Goal: Answer question/provide support

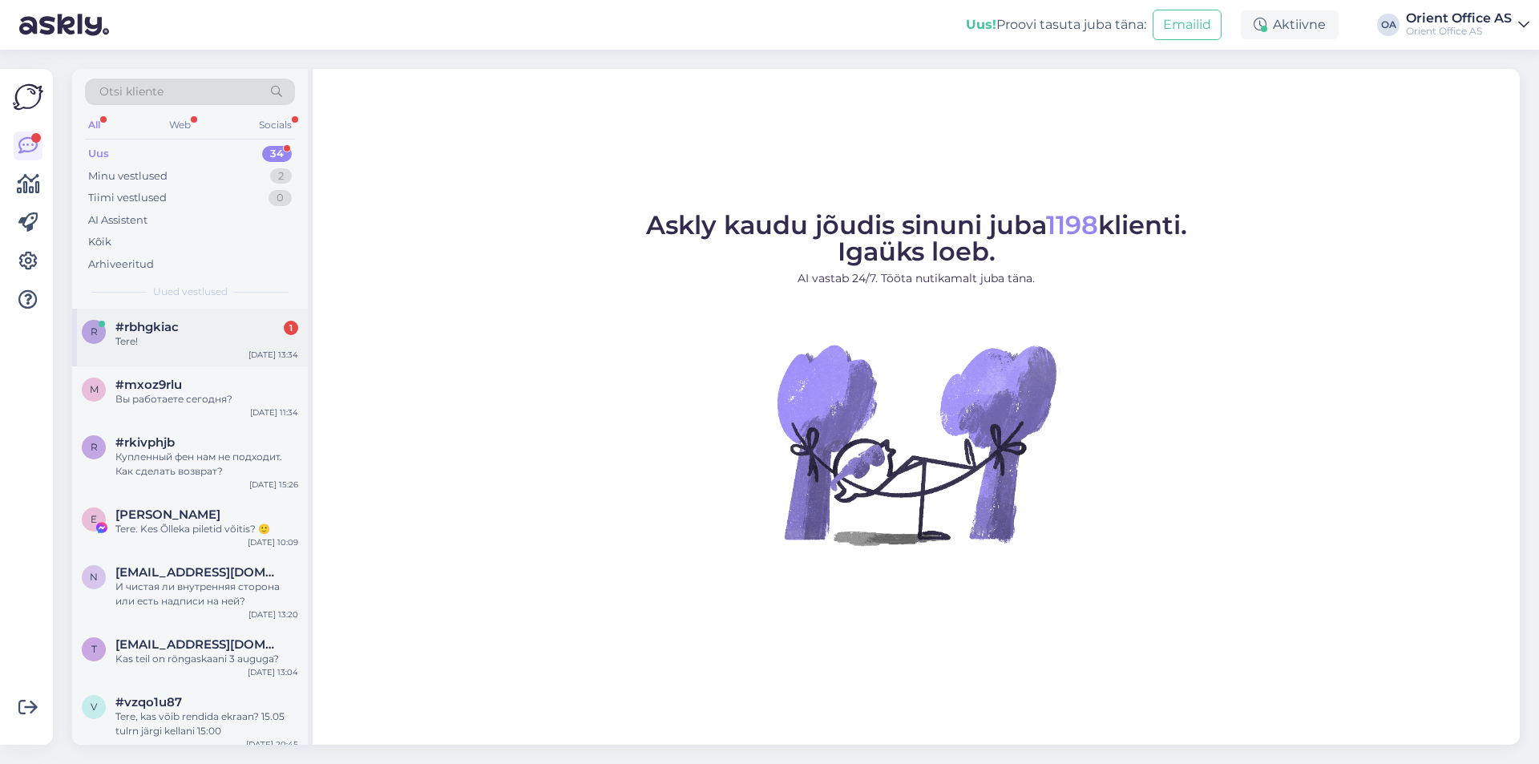
click at [212, 341] on div "Tere!" at bounding box center [206, 341] width 183 height 14
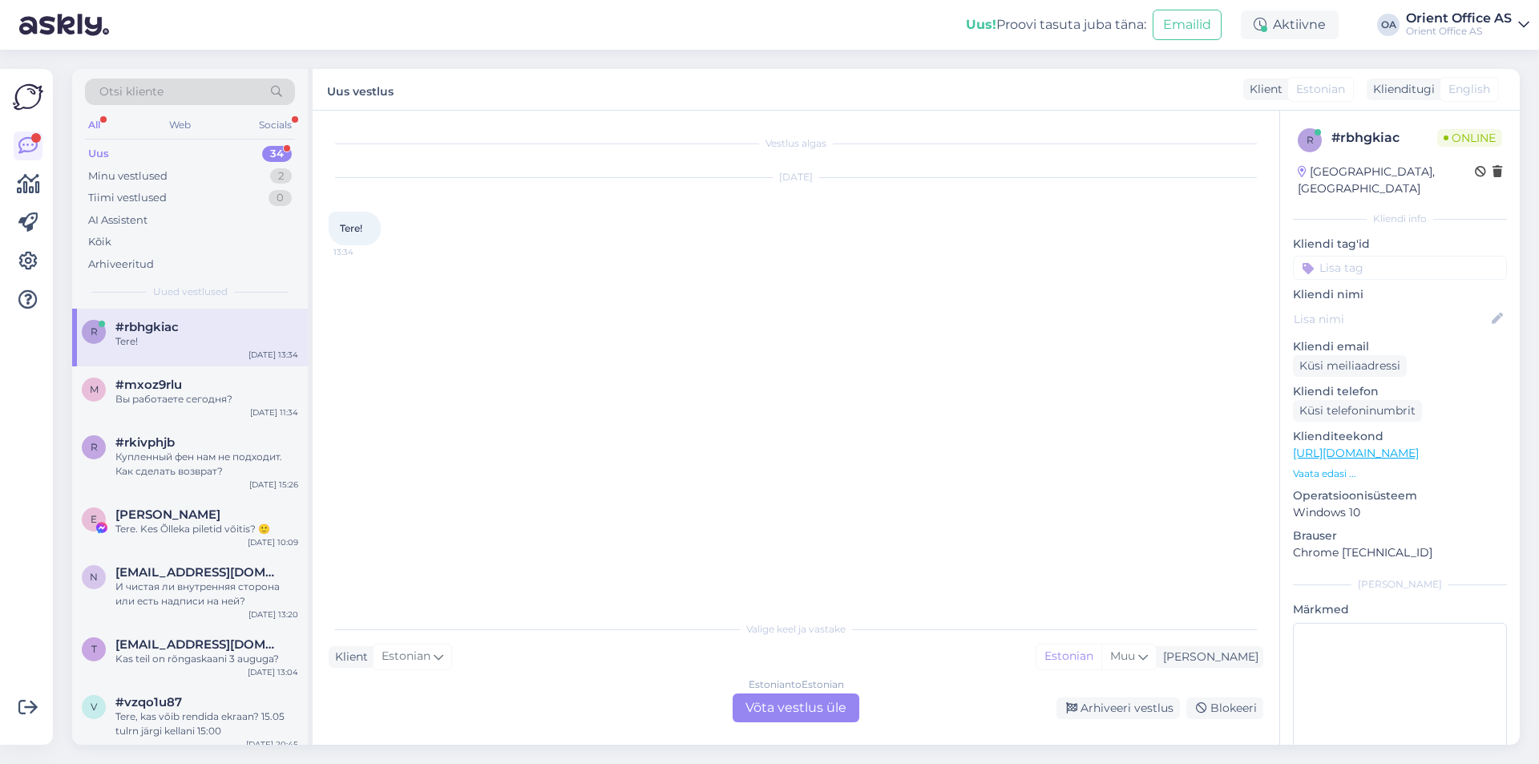
drag, startPoint x: 541, startPoint y: 714, endPoint x: 611, endPoint y: 676, distance: 79.6
click at [537, 712] on div "Estonian to Estonian Võta vestlus üle Arhiveeri vestlus Blokeeri" at bounding box center [796, 707] width 934 height 29
click at [841, 725] on div "Vestlus algas [DATE] Tere! 13:34 Valige [PERSON_NAME] vastake Klient Estonian M…" at bounding box center [796, 428] width 967 height 634
click at [797, 712] on div "Estonian to Estonian Võta vestlus üle" at bounding box center [796, 707] width 127 height 29
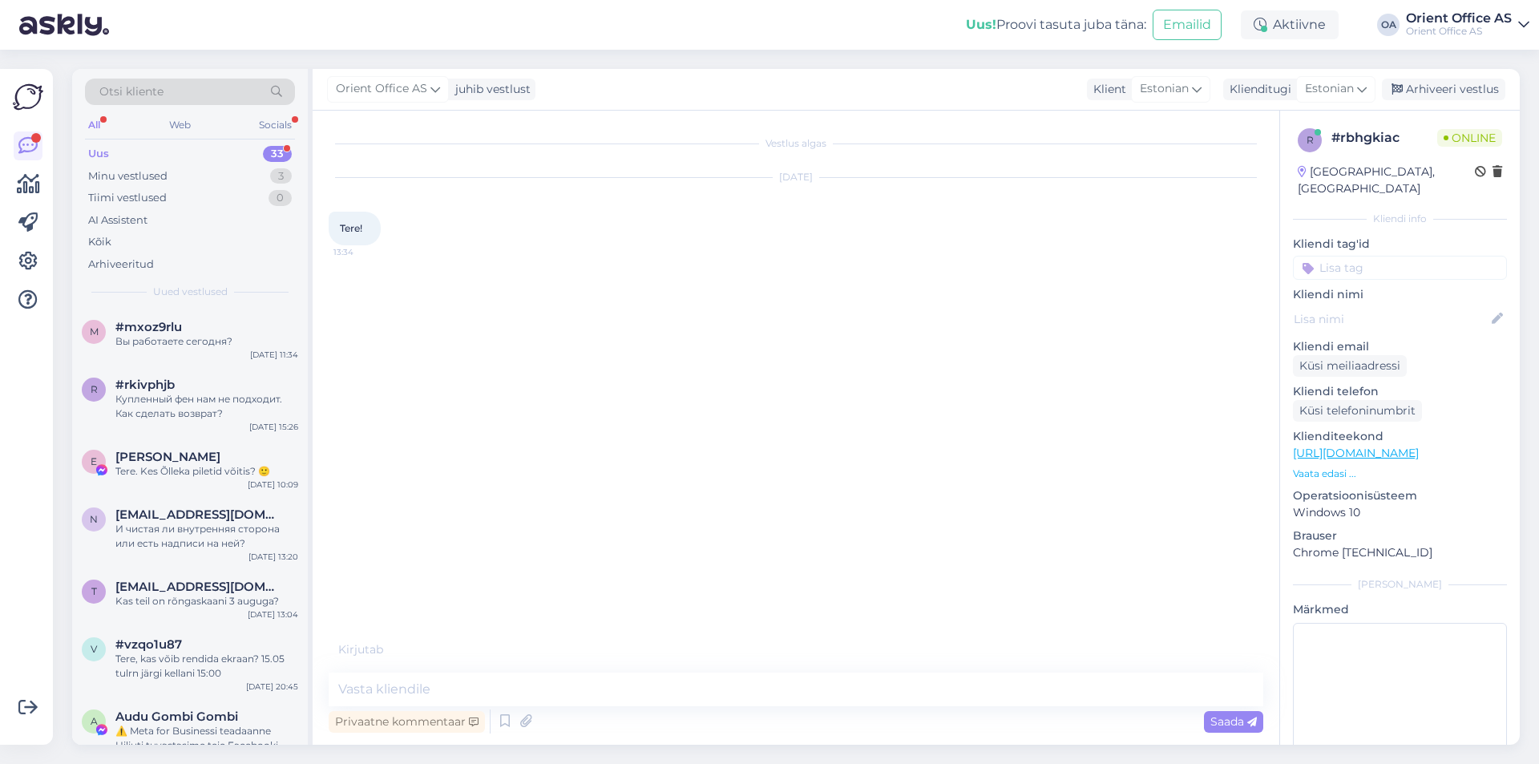
click at [797, 708] on div "Privaatne kommentaar Saada" at bounding box center [796, 721] width 934 height 30
click at [795, 708] on div "Privaatne kommentaar Saada" at bounding box center [796, 721] width 934 height 30
click at [789, 699] on textarea at bounding box center [796, 689] width 934 height 34
click at [788, 696] on textarea at bounding box center [796, 689] width 934 height 34
type textarea "Tere!"
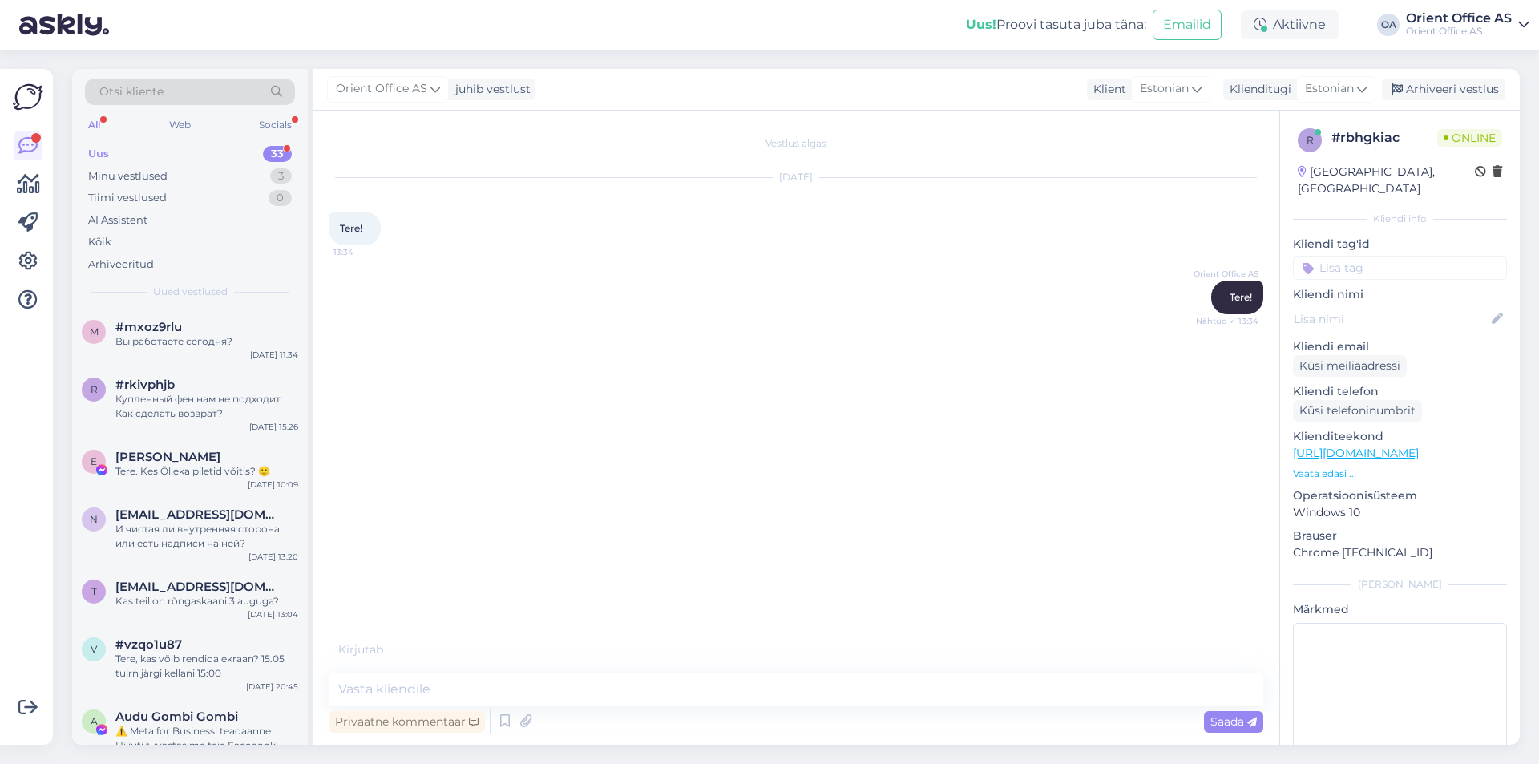
click at [1407, 445] on div "Klienditeekond [URL][DOMAIN_NAME] Vaata edasi ..." at bounding box center [1400, 454] width 214 height 53
click at [1407, 446] on link "[URL][DOMAIN_NAME]" at bounding box center [1356, 453] width 126 height 14
click at [388, 688] on textarea at bounding box center [796, 689] width 934 height 34
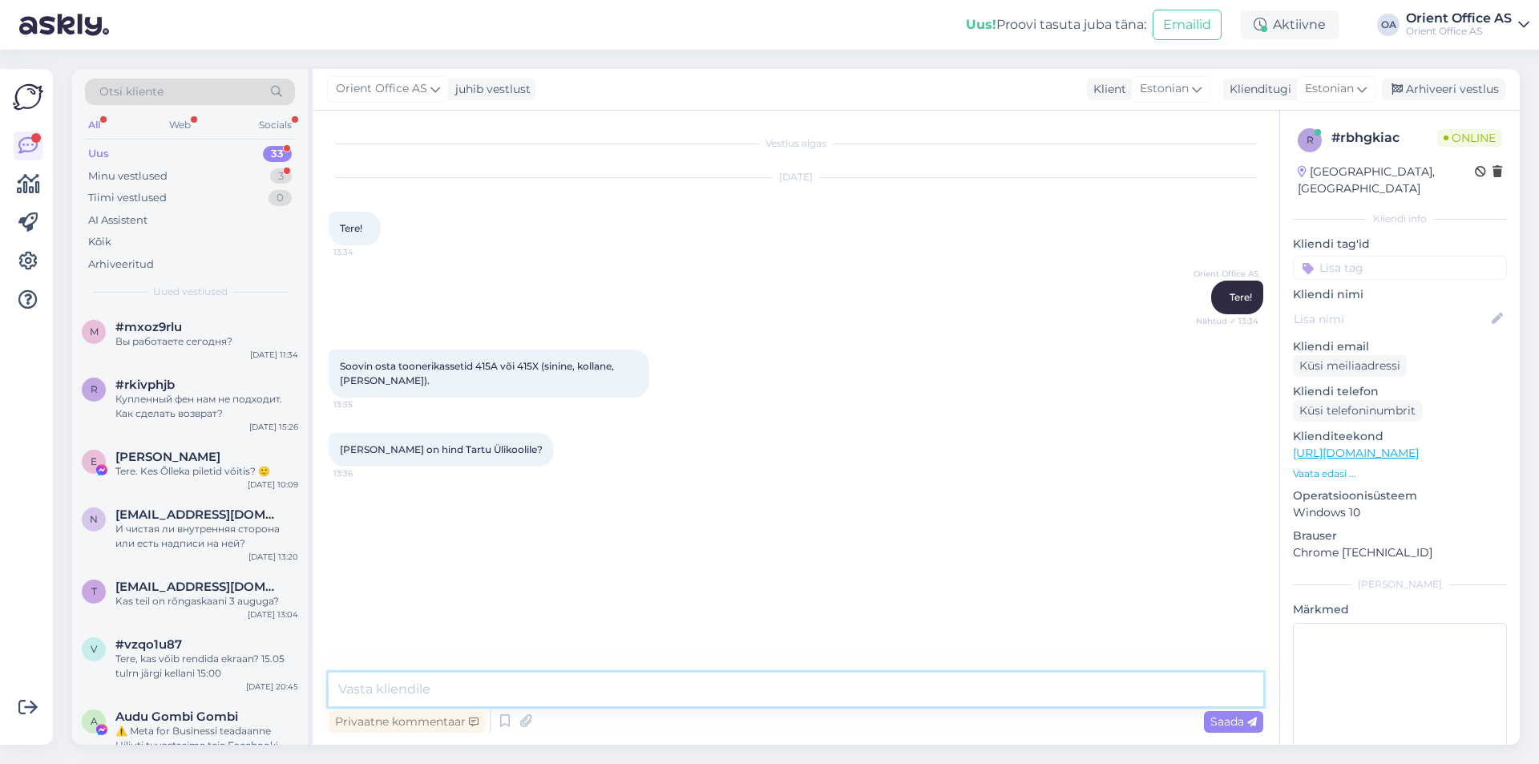
click at [381, 692] on textarea at bounding box center [796, 689] width 934 height 34
type textarea "Kas saate palun saata emaili: [EMAIL_ADDRESS][DOMAIN_NAME]"
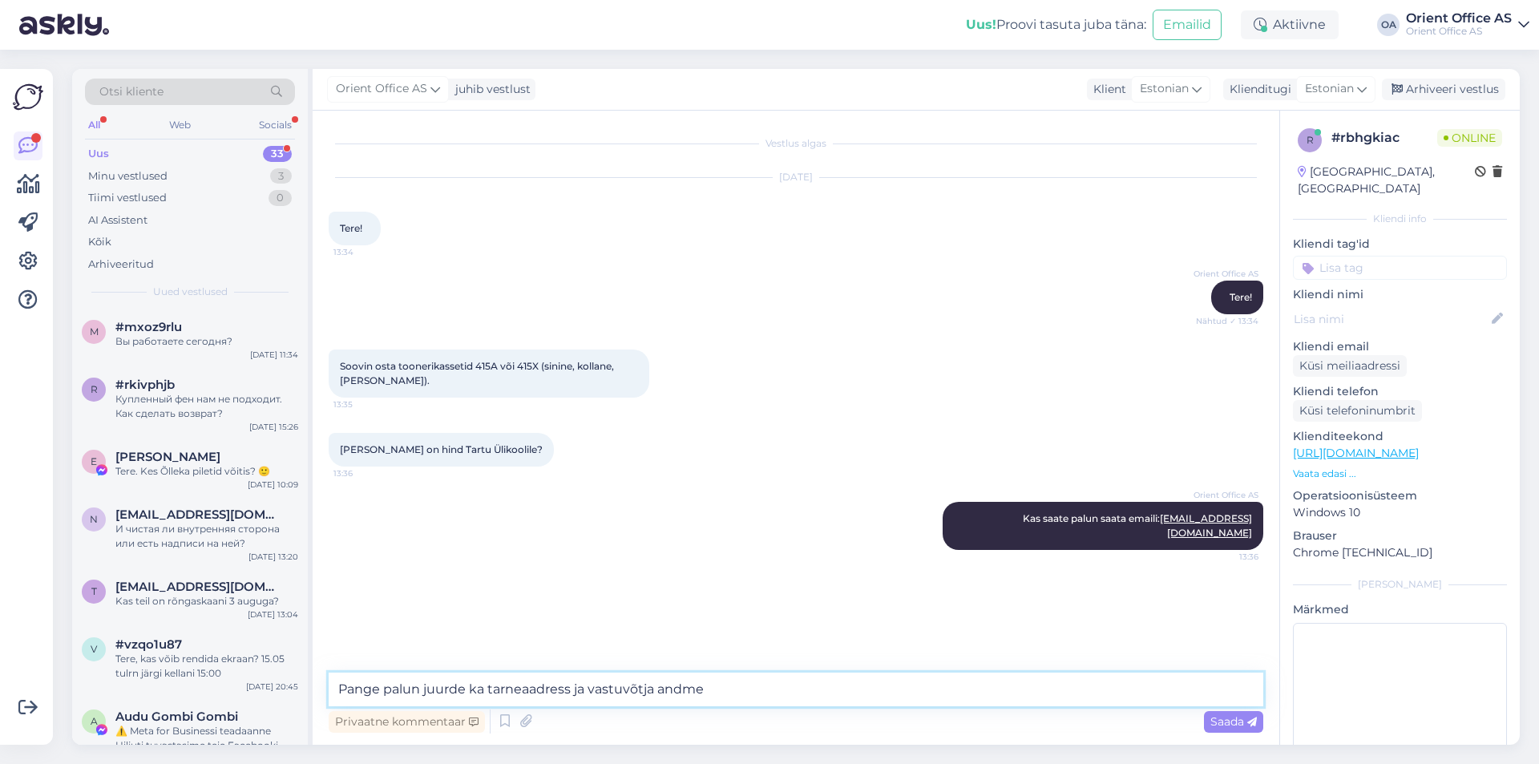
type textarea "Pange palun juurde ka tarneaadress ja vastuvõtja [PERSON_NAME]"
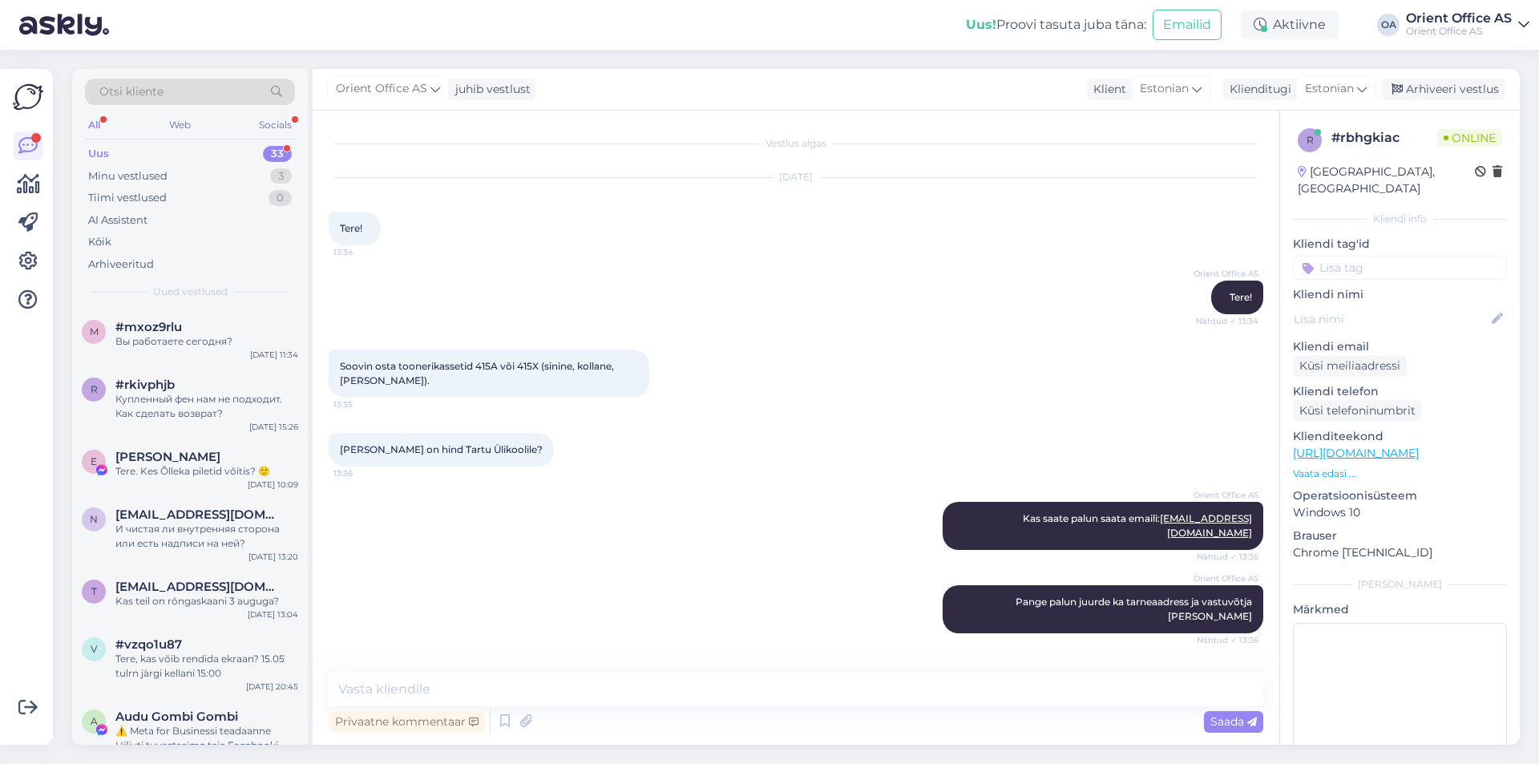
scroll to position [33, 0]
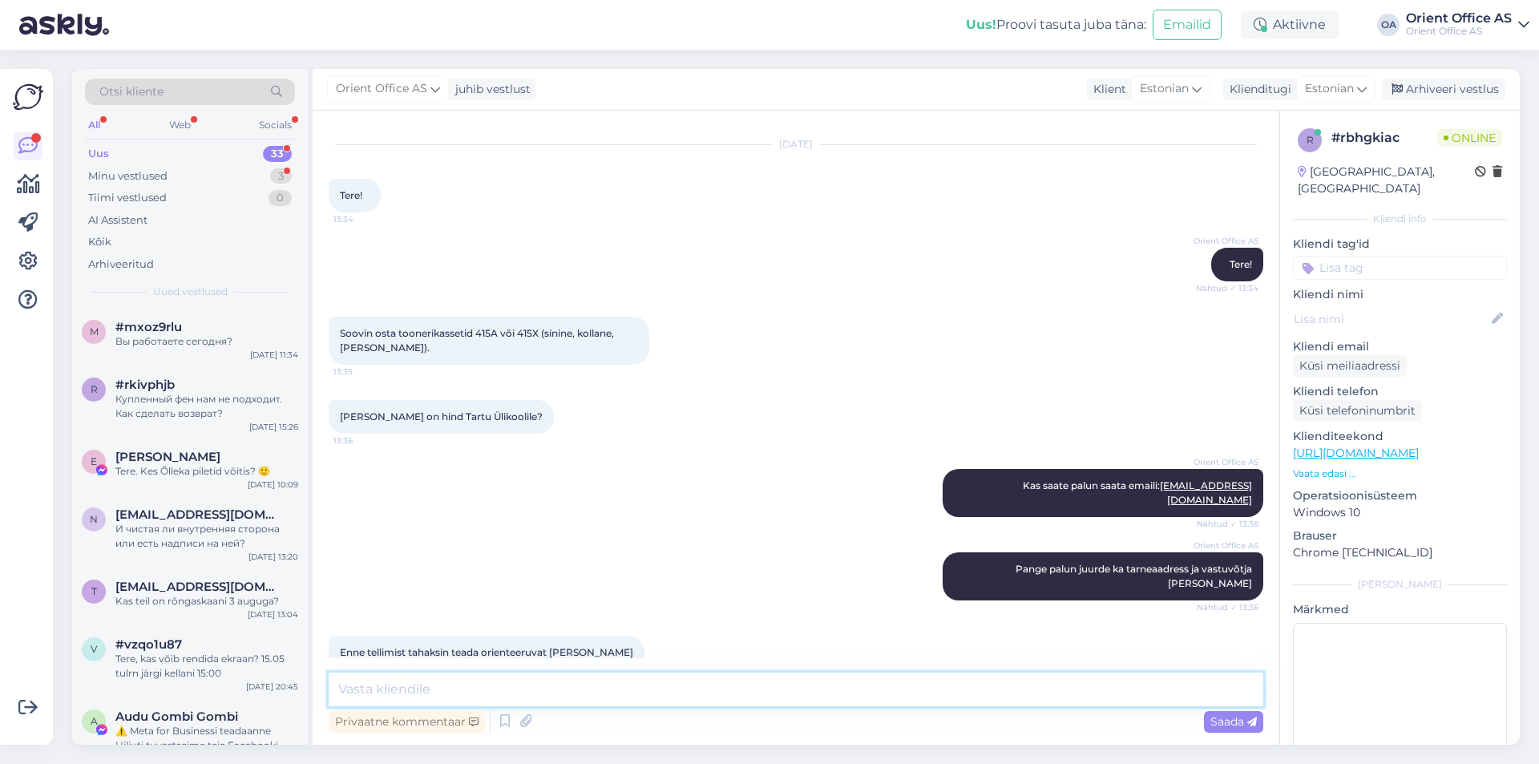
click at [450, 676] on textarea at bounding box center [796, 689] width 934 height 34
click at [449, 688] on textarea at bounding box center [796, 689] width 934 height 34
type textarea "S"
type textarea "Vastame e-[PERSON_NAME]"
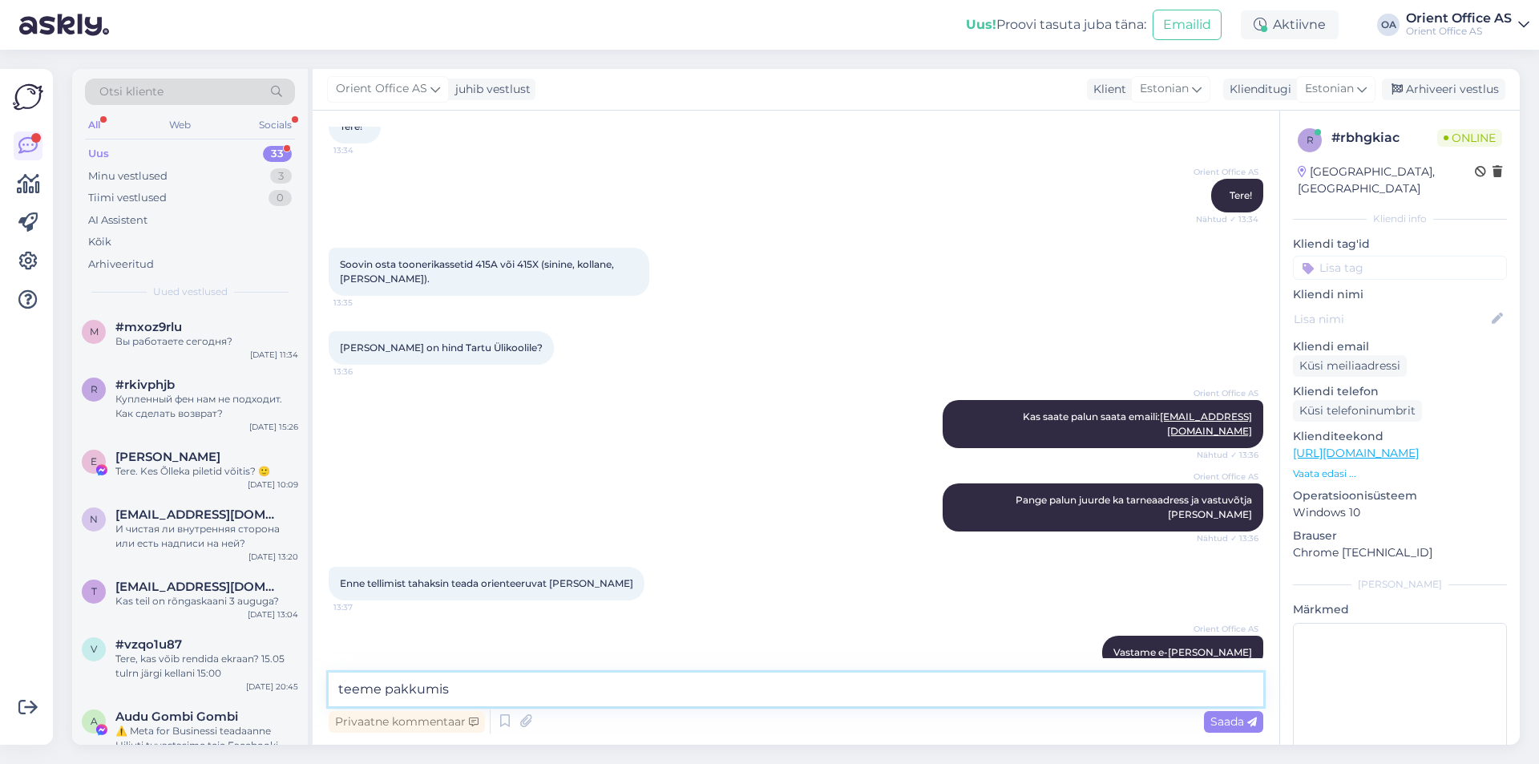
type textarea "teeme pakkumise"
type textarea "Koostame pakkumise"
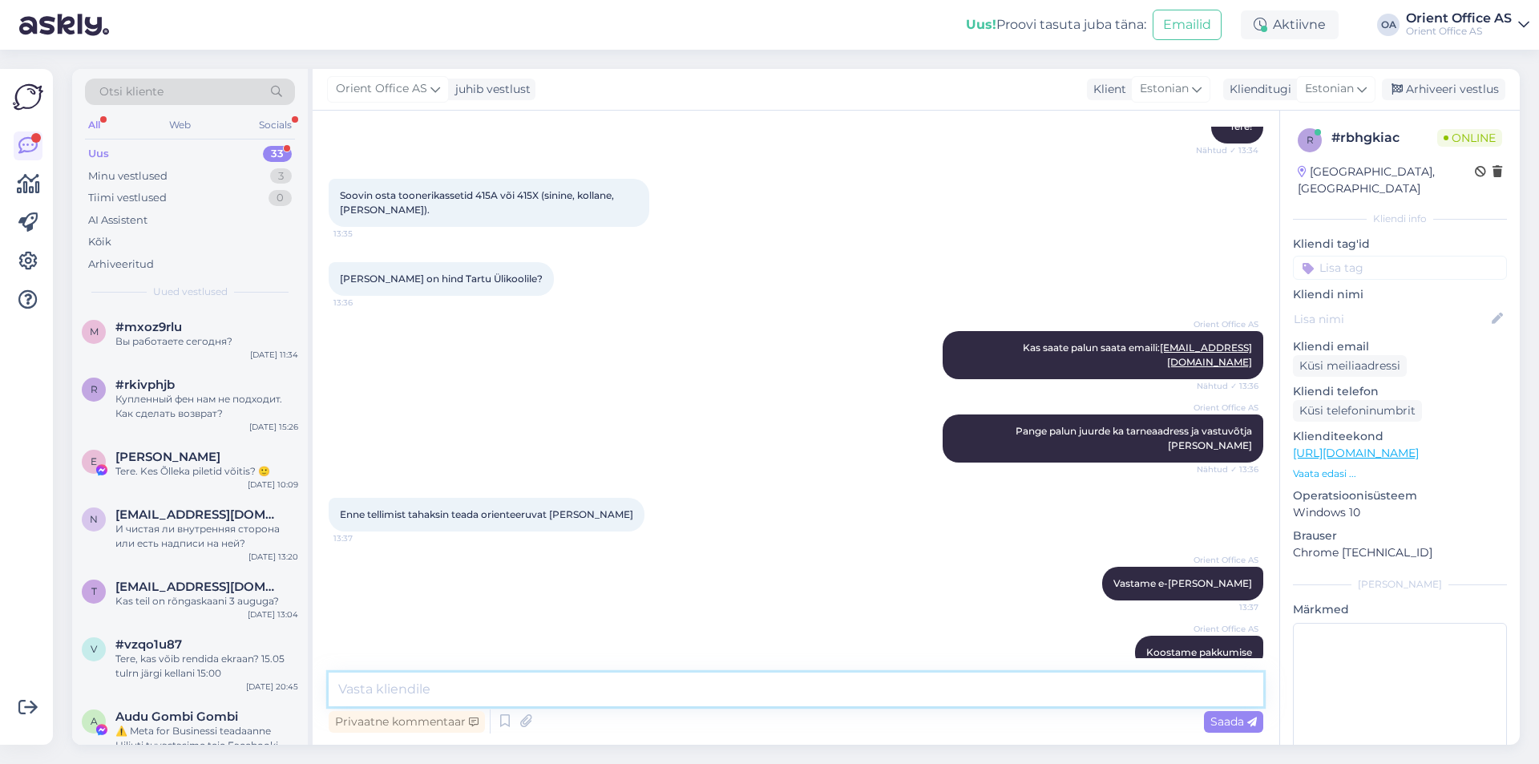
click at [530, 703] on textarea at bounding box center [796, 689] width 934 height 34
type textarea "[PERSON_NAME]"
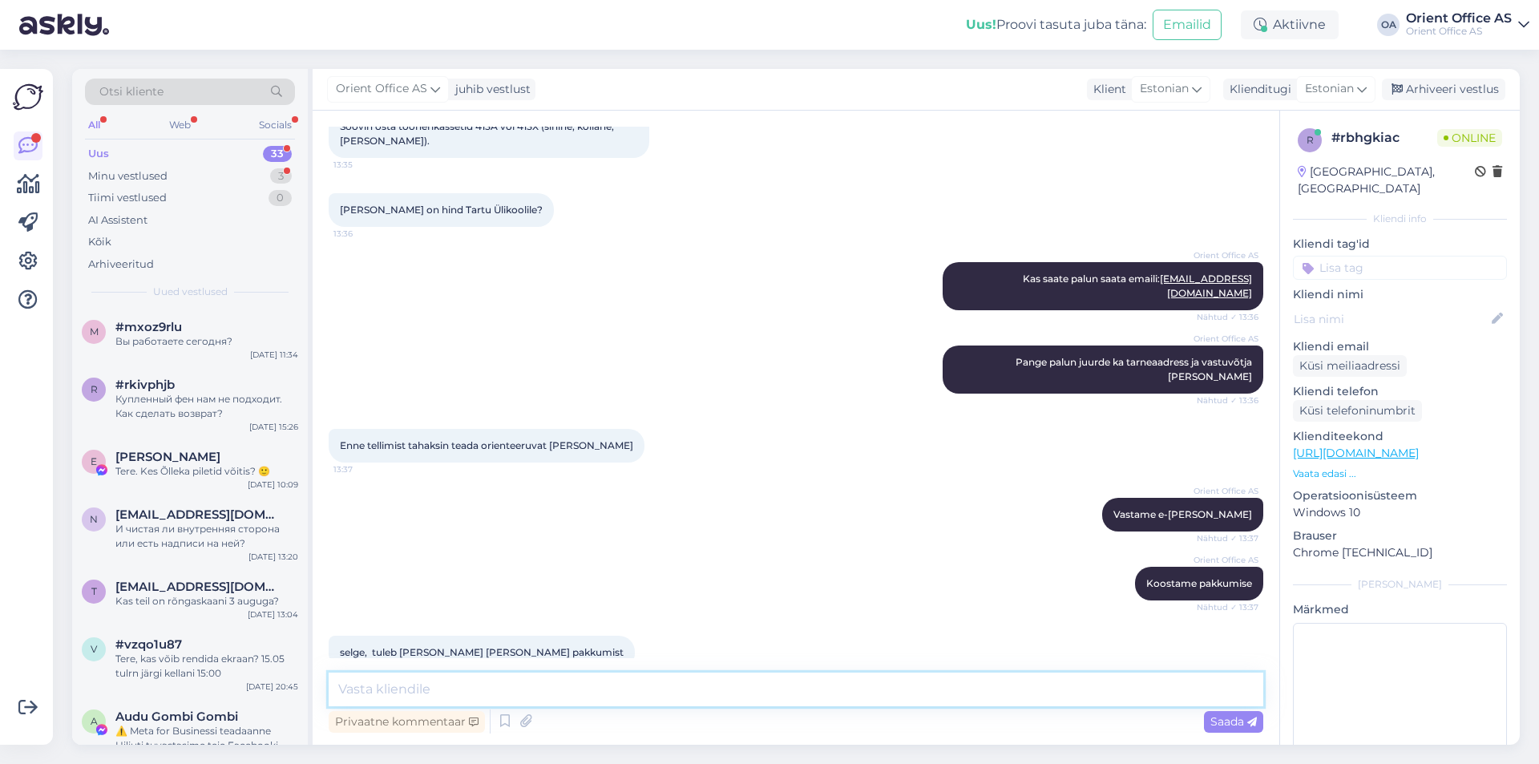
click at [461, 687] on textarea at bounding box center [796, 689] width 934 height 34
click at [438, 688] on textarea at bounding box center [796, 689] width 934 height 34
click at [430, 692] on textarea at bounding box center [796, 689] width 934 height 34
click at [434, 701] on textarea at bounding box center [796, 689] width 934 height 34
type textarea "J"
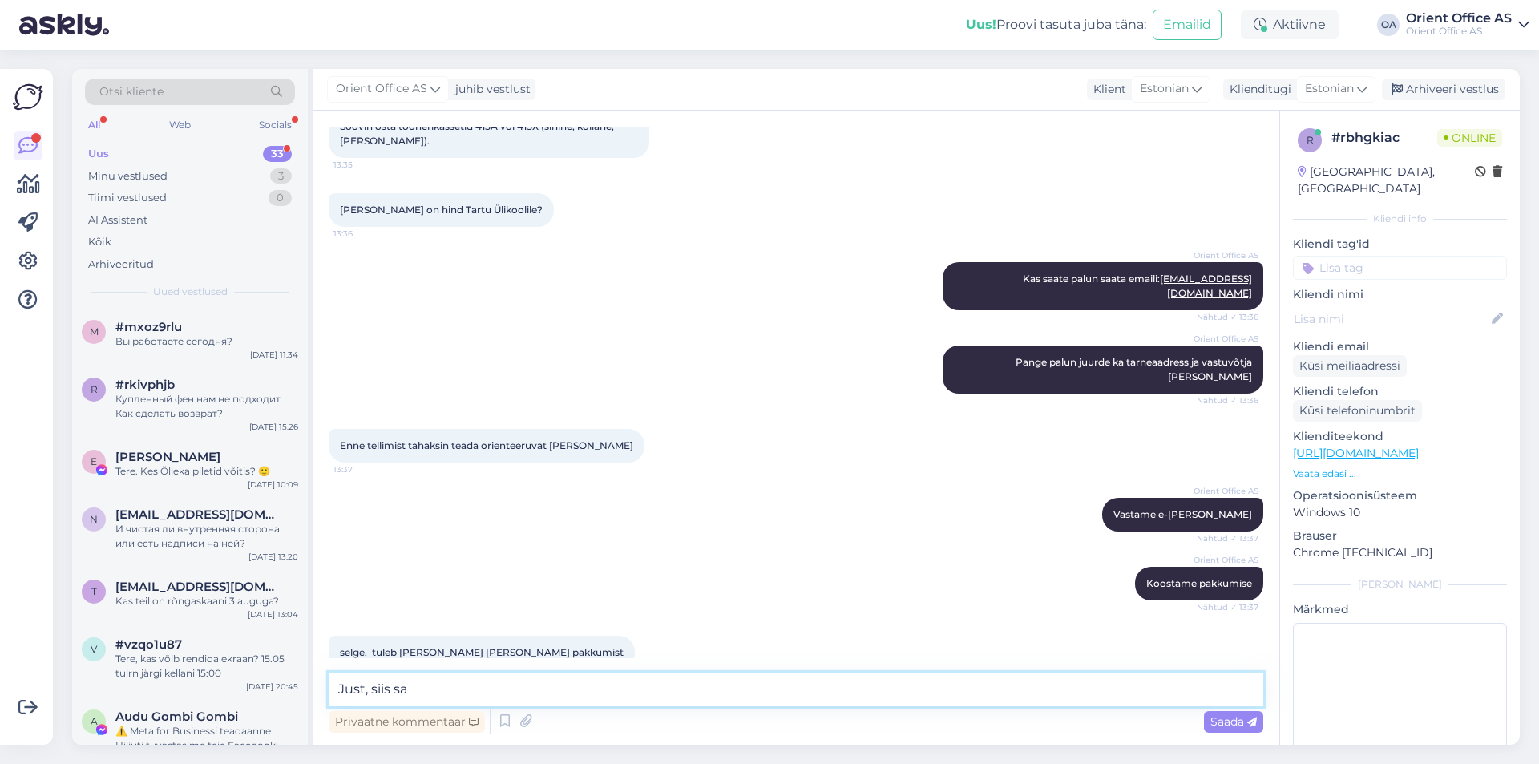
type textarea "Just, siis saa"
click at [555, 691] on textarea at bounding box center [796, 689] width 934 height 34
type textarea "Saate teha päringu läbi [PERSON_NAME] süsteemui"
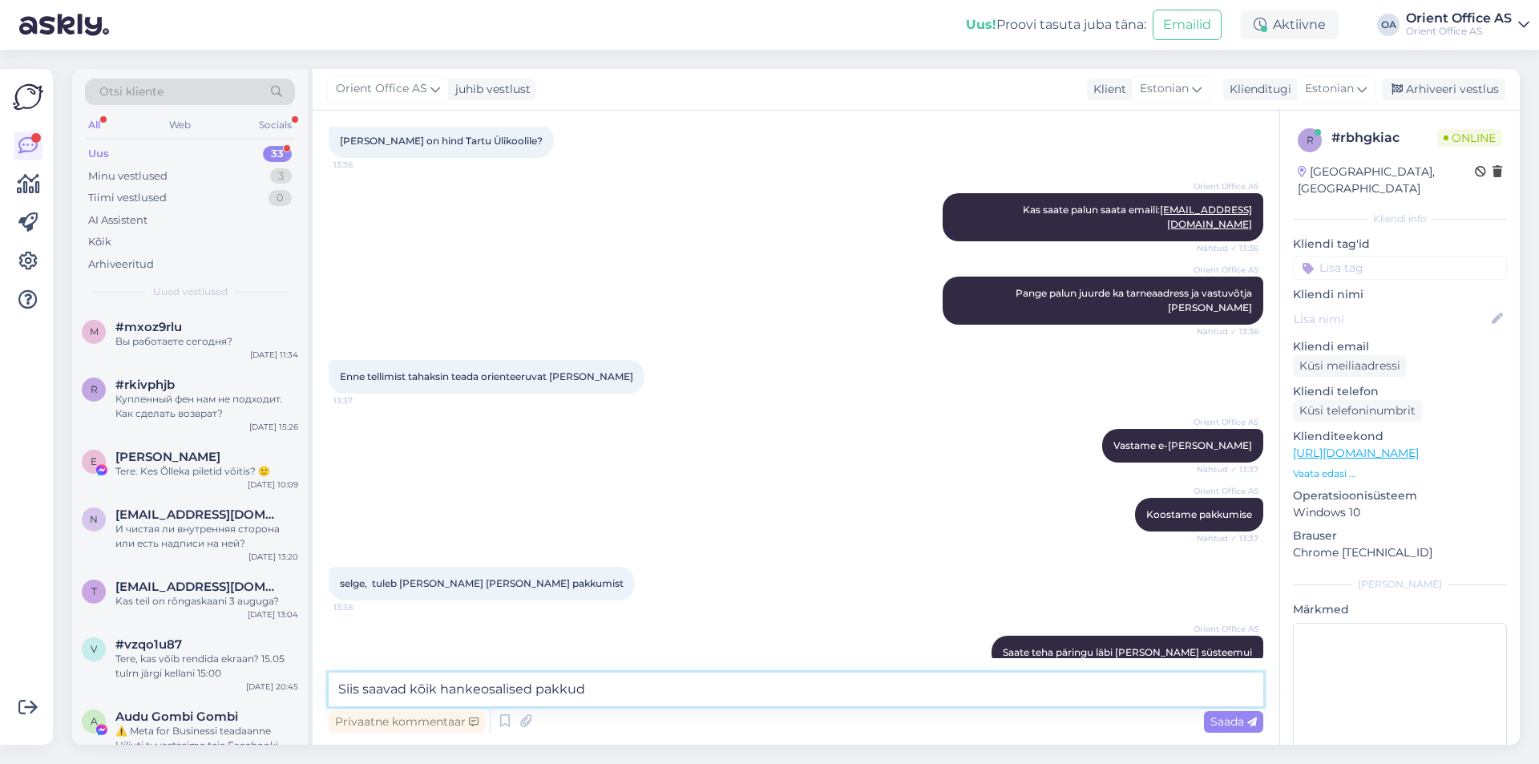
type textarea "Siis saavad kõik hankeosalised pakkuda"
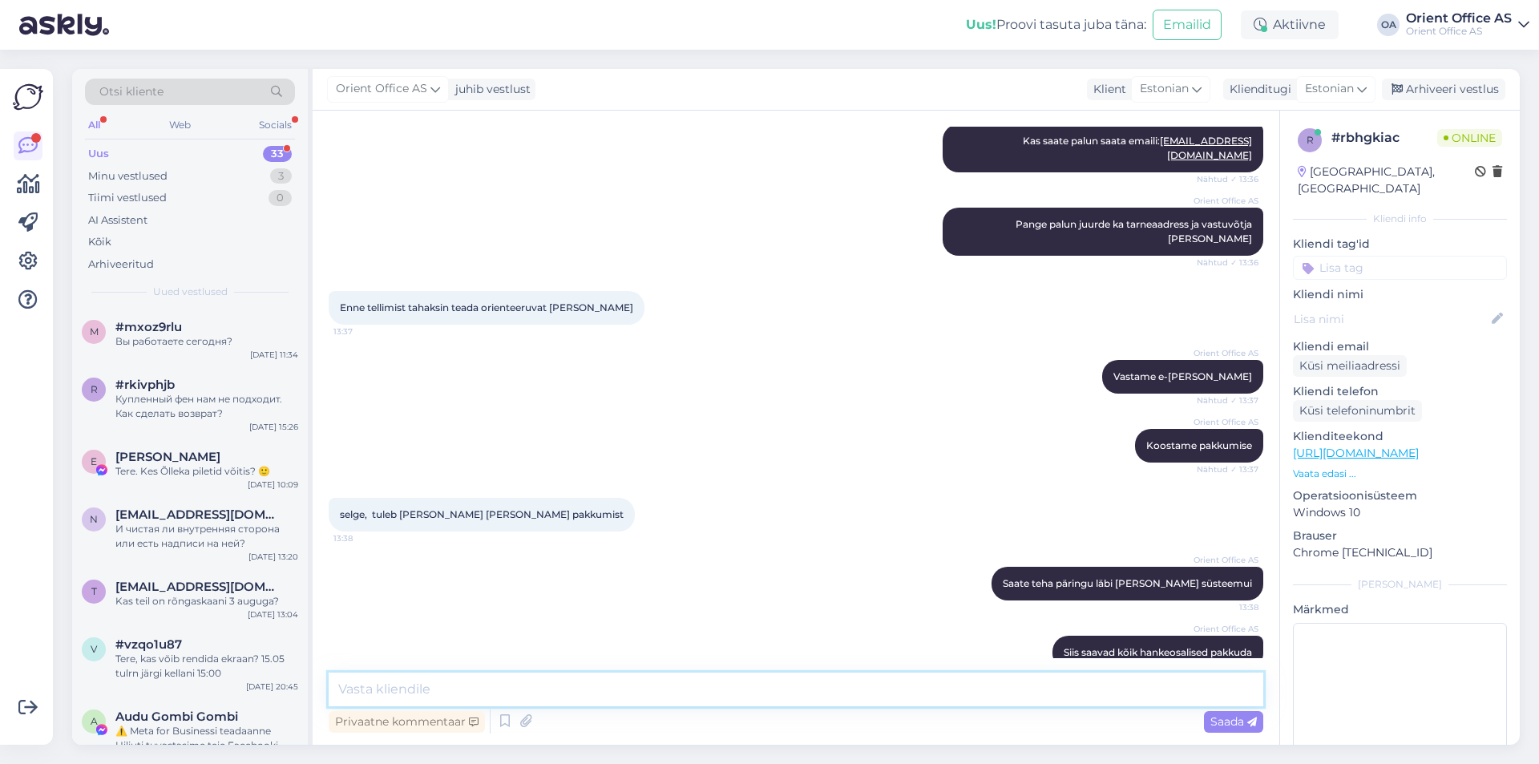
click at [584, 691] on textarea at bounding box center [796, 689] width 934 height 34
type textarea "Kas olete varem tellinud meilt neid toonereid?"
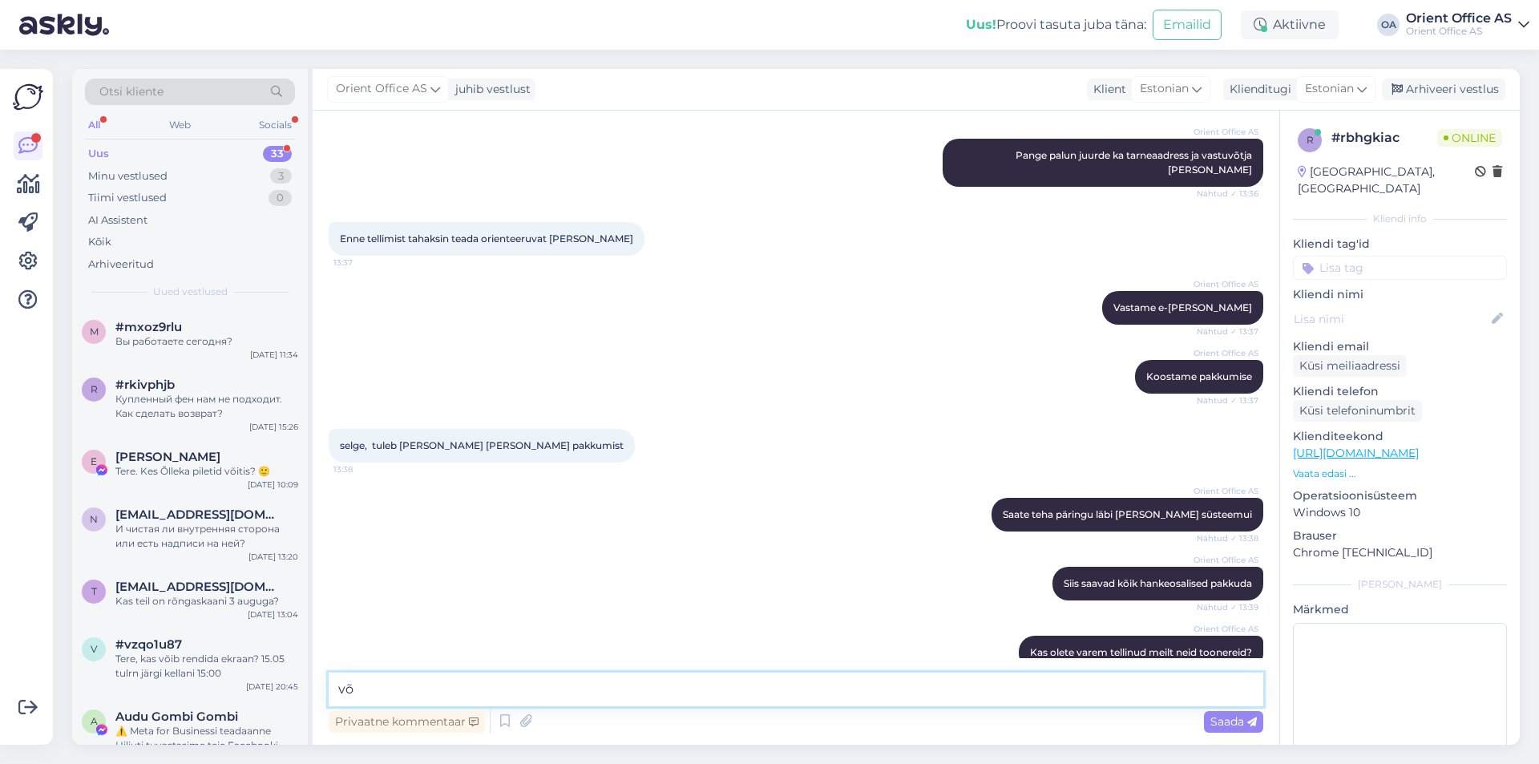
type textarea "v"
type textarea "Saa"
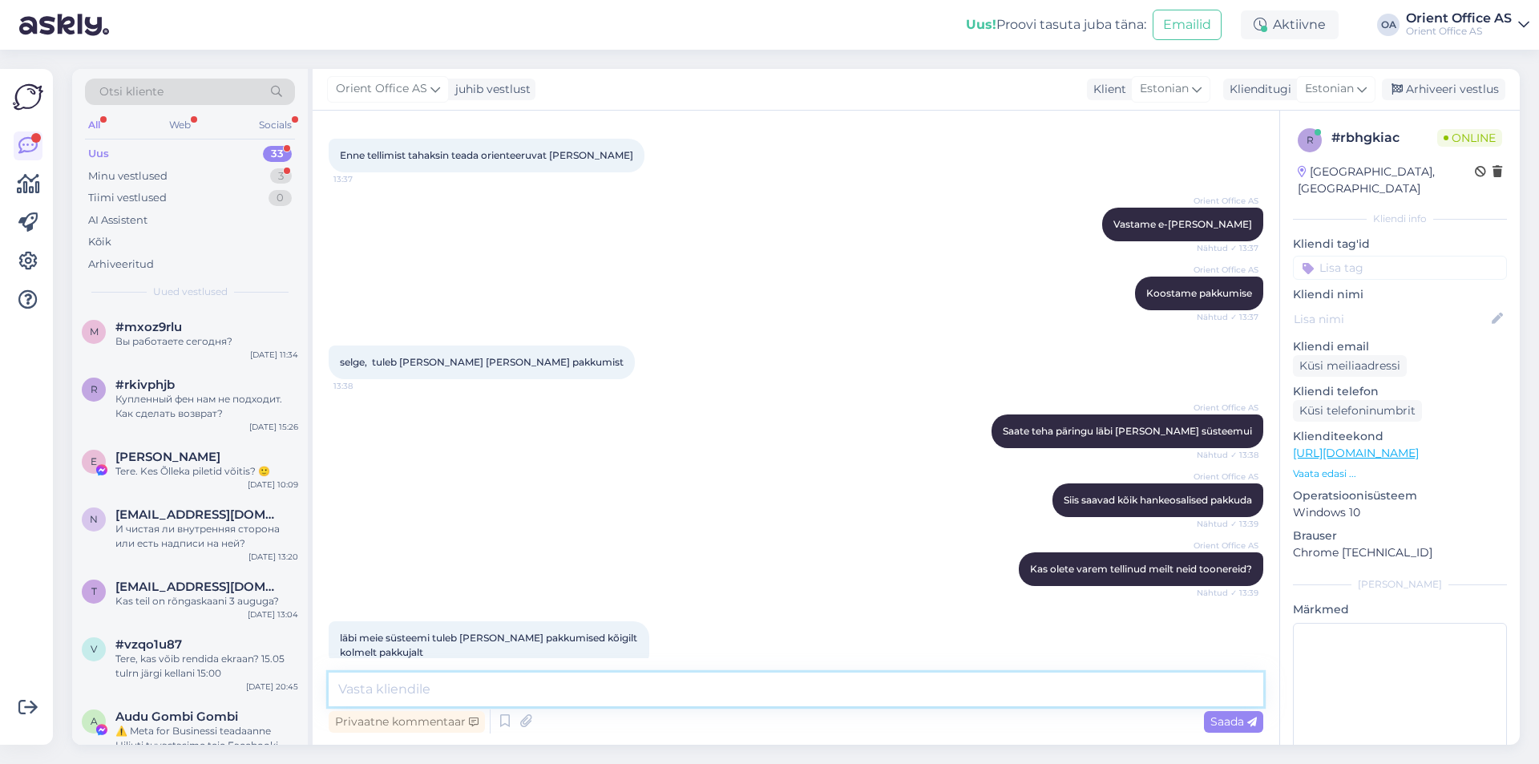
click at [465, 697] on textarea at bounding box center [796, 689] width 934 height 34
click at [450, 697] on textarea at bounding box center [796, 689] width 934 height 34
click at [515, 693] on textarea at bounding box center [796, 689] width 934 height 34
click at [514, 694] on textarea at bounding box center [796, 689] width 934 height 34
click at [417, 697] on textarea at bounding box center [796, 689] width 934 height 34
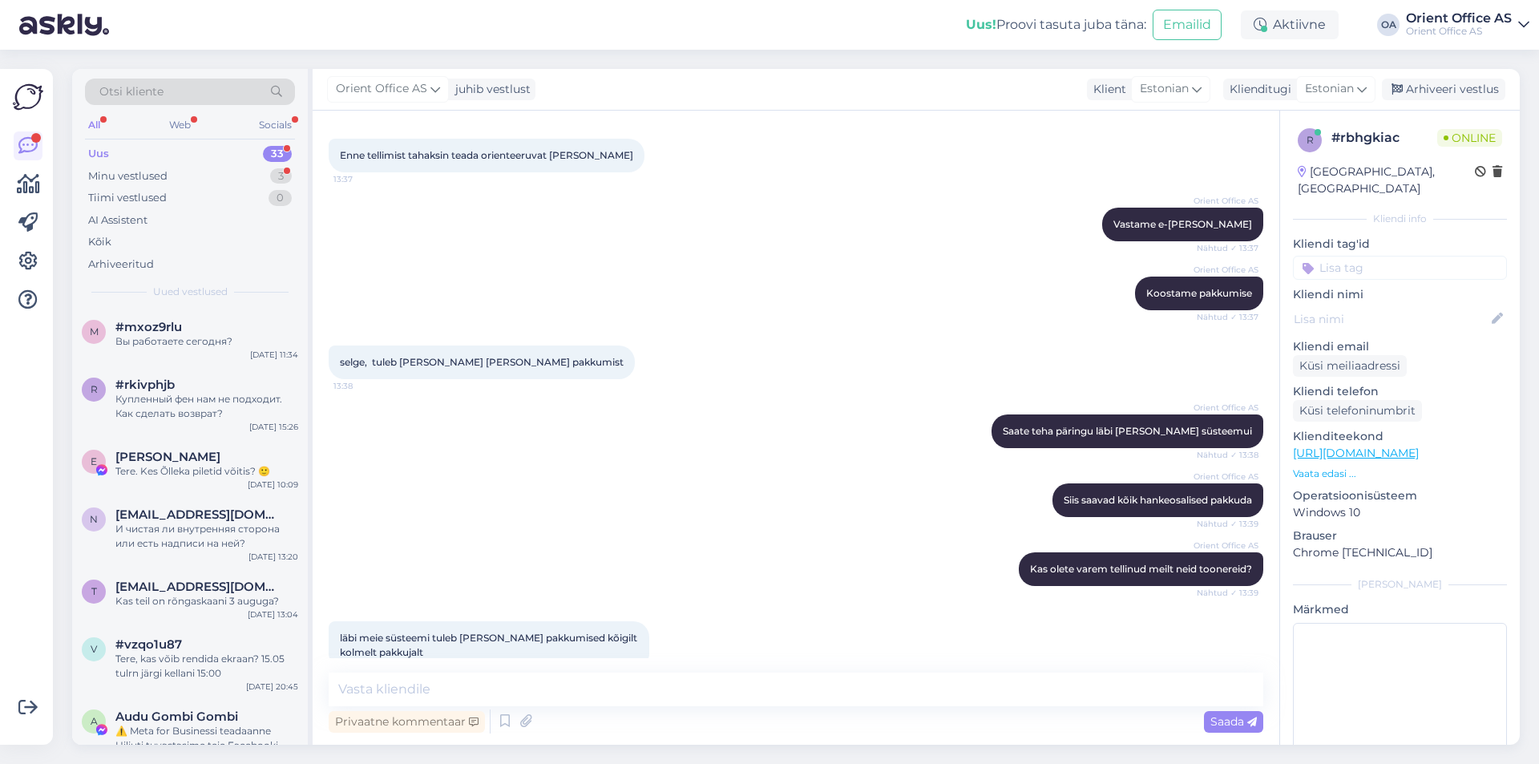
scroll to position [599, 0]
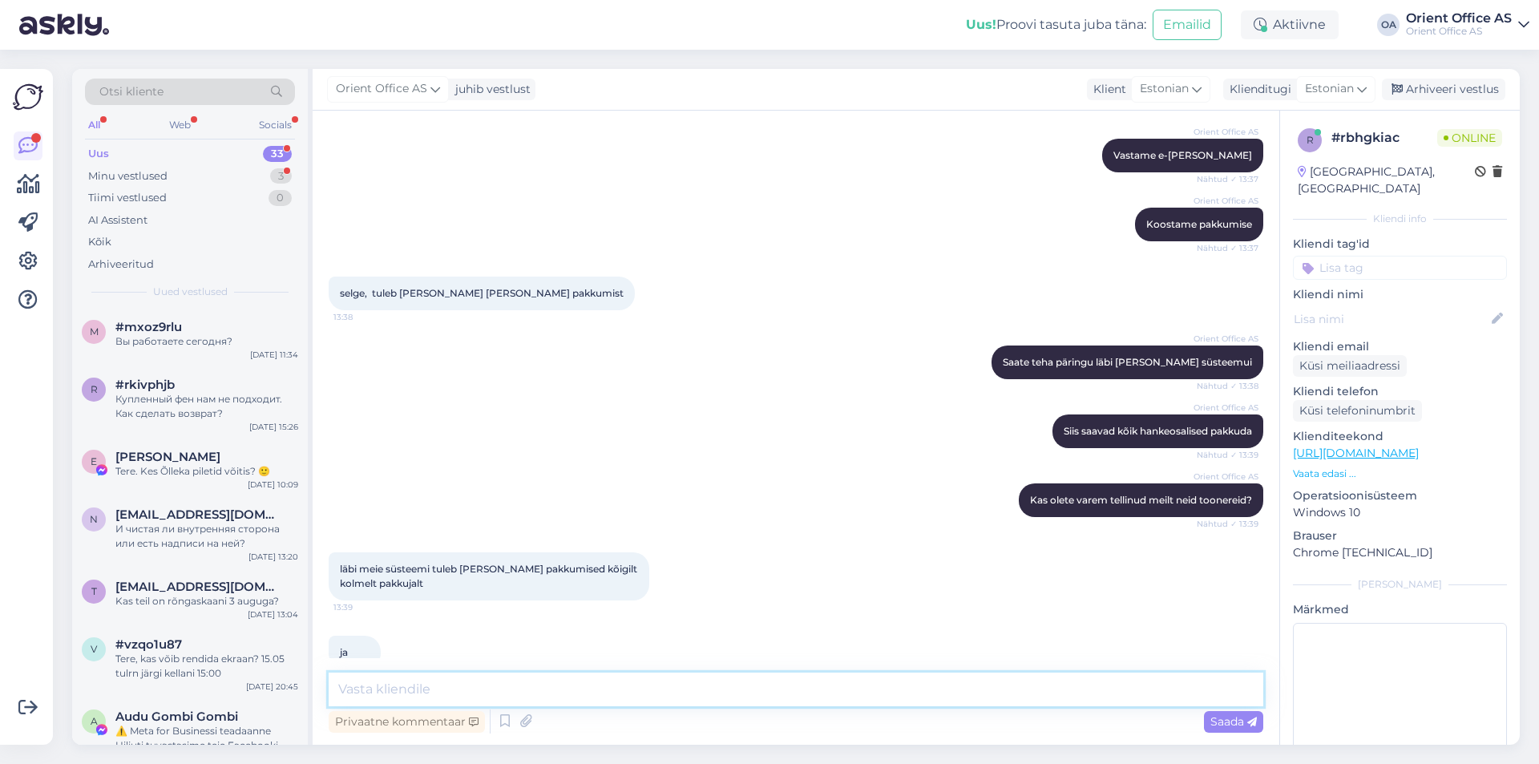
drag, startPoint x: 434, startPoint y: 692, endPoint x: 429, endPoint y: 675, distance: 17.5
click at [434, 692] on textarea at bounding box center [796, 689] width 934 height 34
type textarea "Kas saate palun öelda tellimuse numbrit"
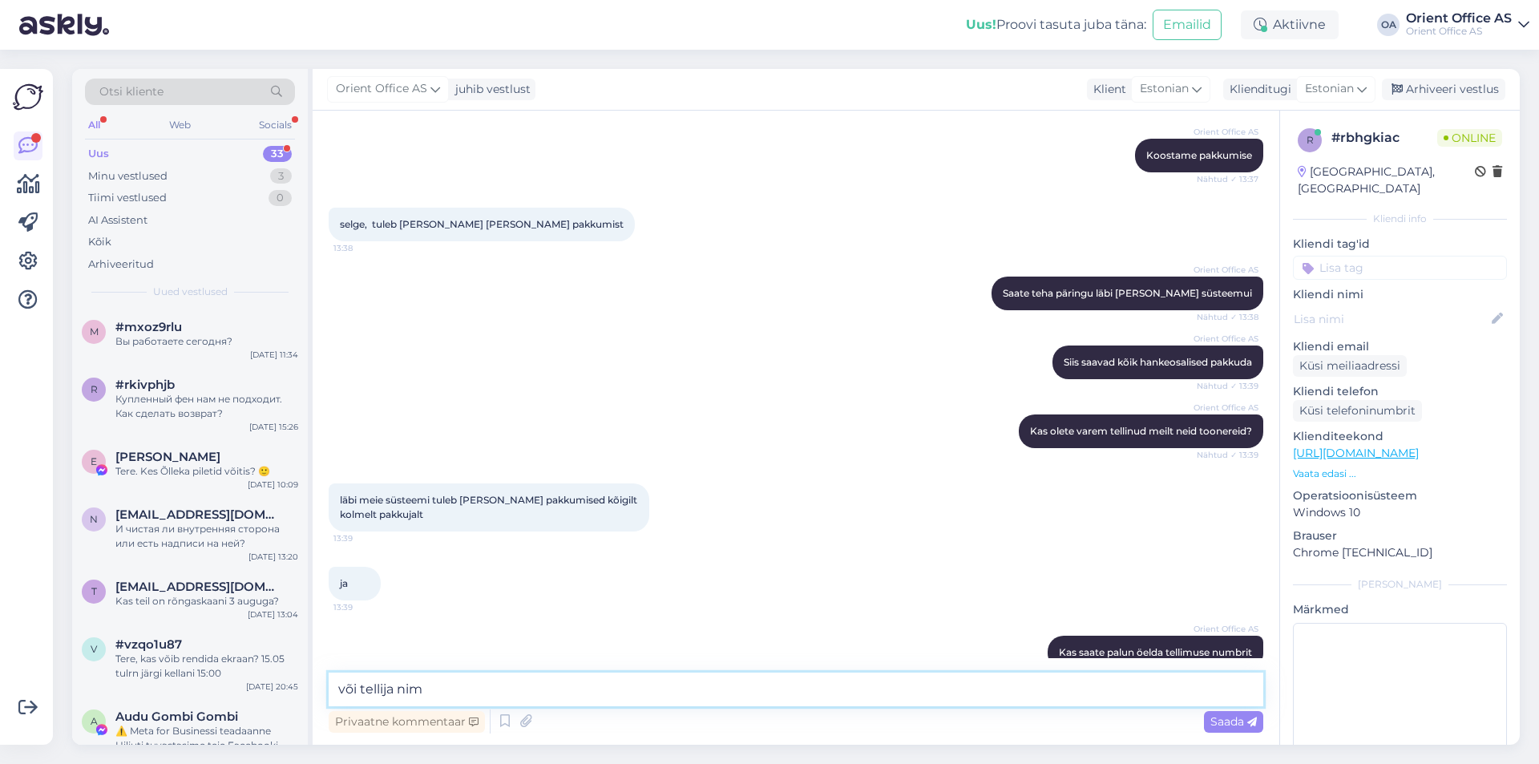
type textarea "või tellija nime"
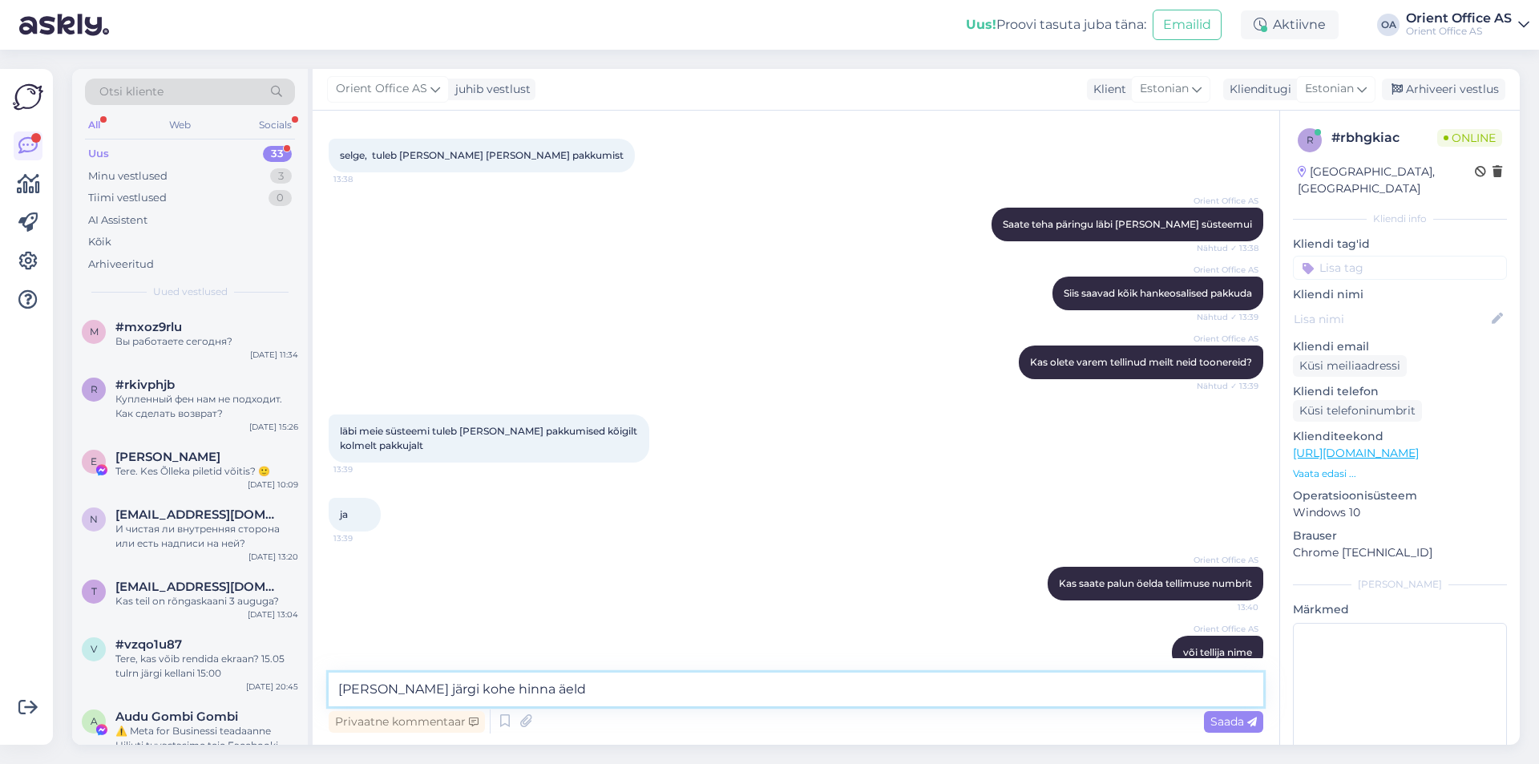
type textarea "[PERSON_NAME] järgi kohe hinna äelda"
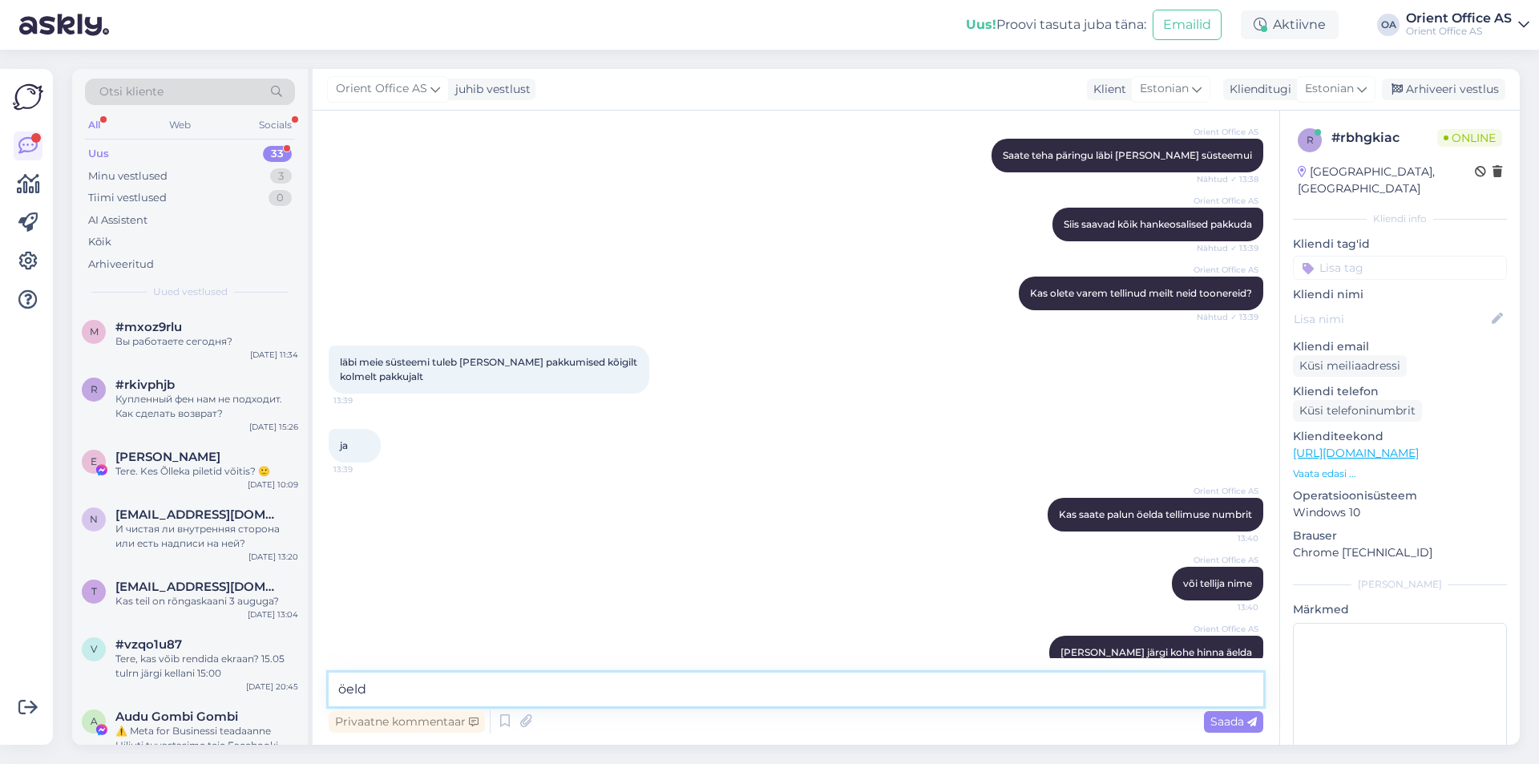
type textarea "öelda"
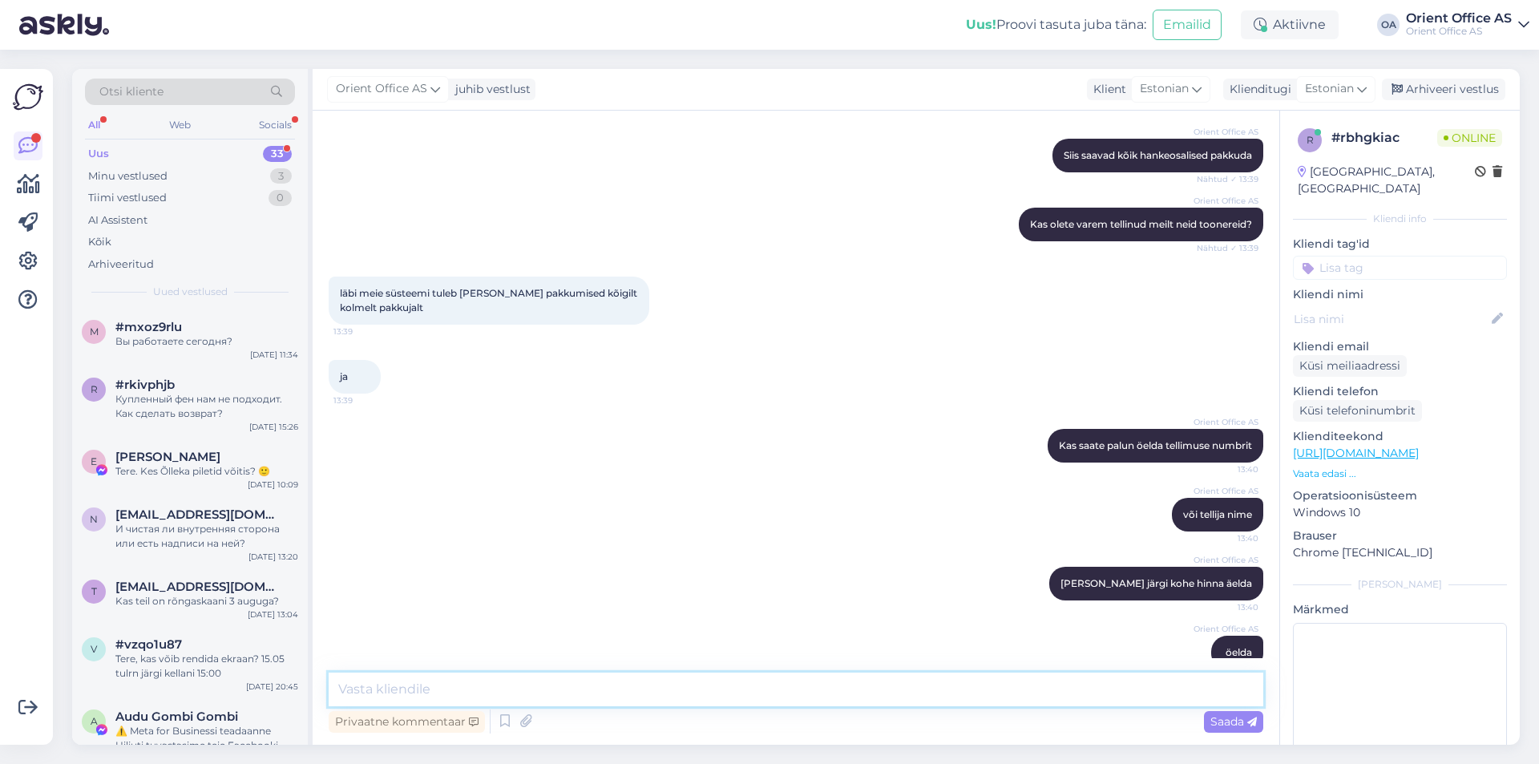
click at [517, 688] on textarea at bounding box center [796, 689] width 934 height 34
type textarea "või näiteks arve numbrit"
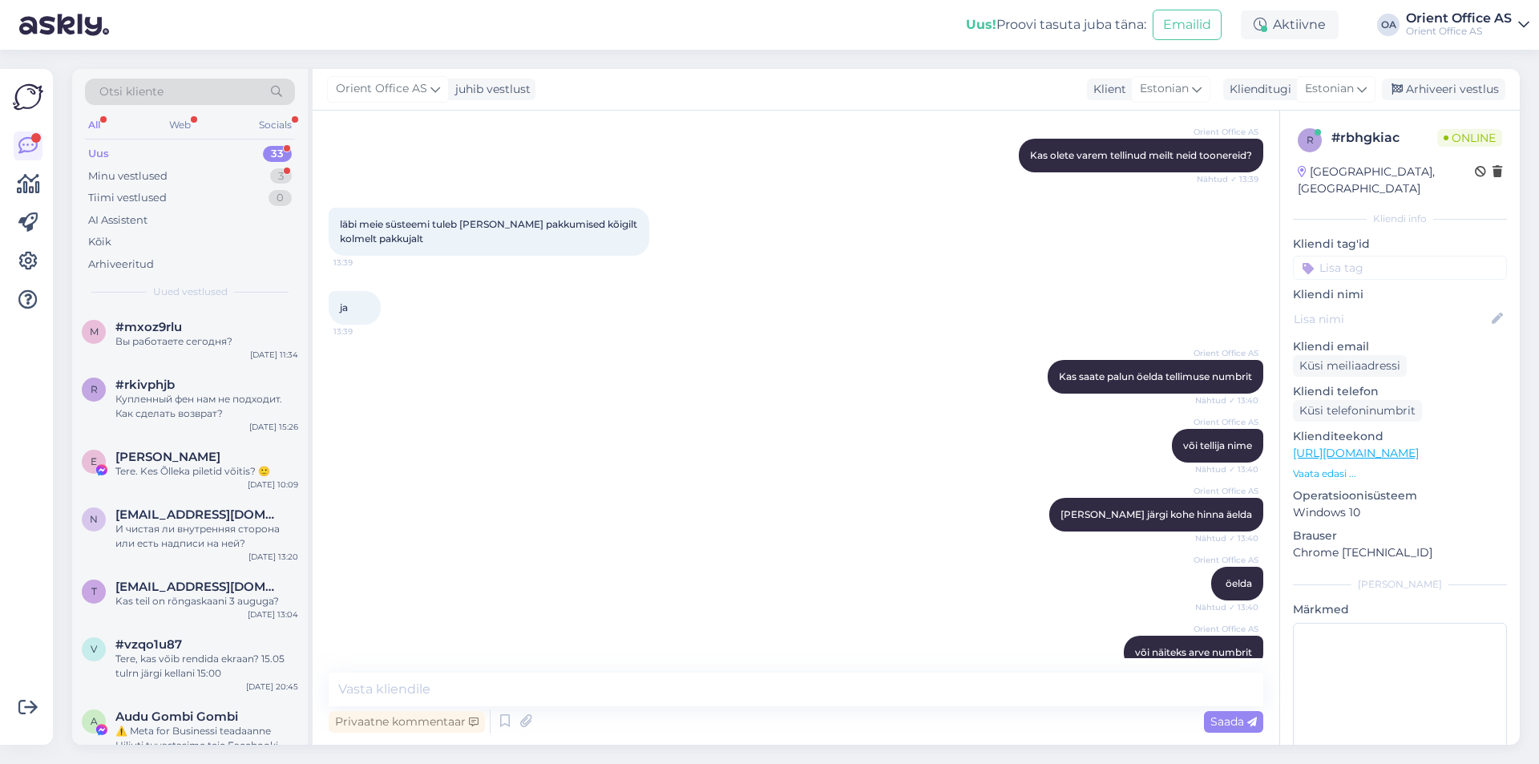
scroll to position [1027, 0]
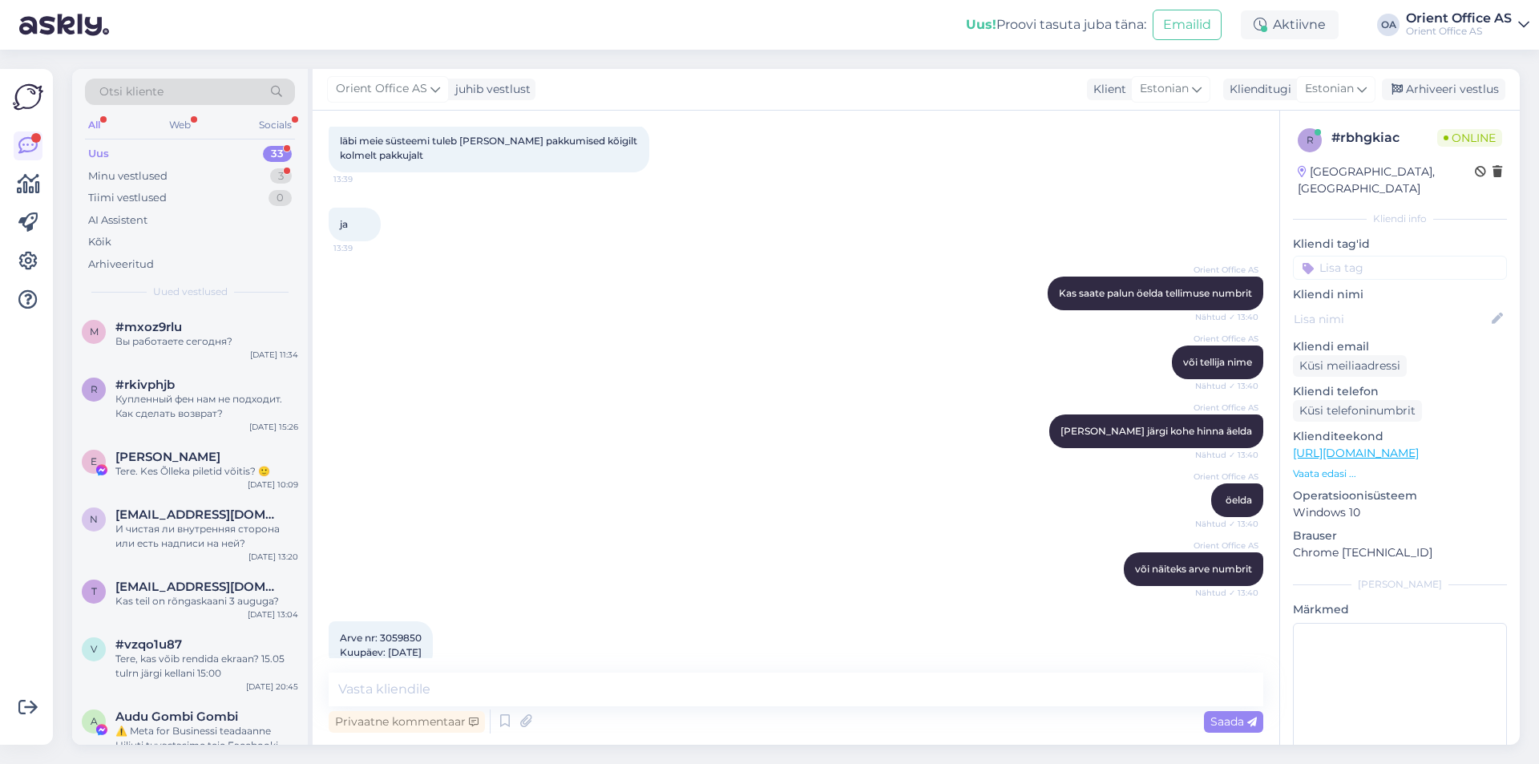
click at [410, 632] on span "Arve nr: 3059850 Kuupäev: [DATE]" at bounding box center [381, 645] width 82 height 26
copy span "3059850"
drag, startPoint x: 505, startPoint y: 675, endPoint x: 503, endPoint y: 683, distance: 8.4
click at [505, 677] on textarea at bounding box center [796, 689] width 934 height 34
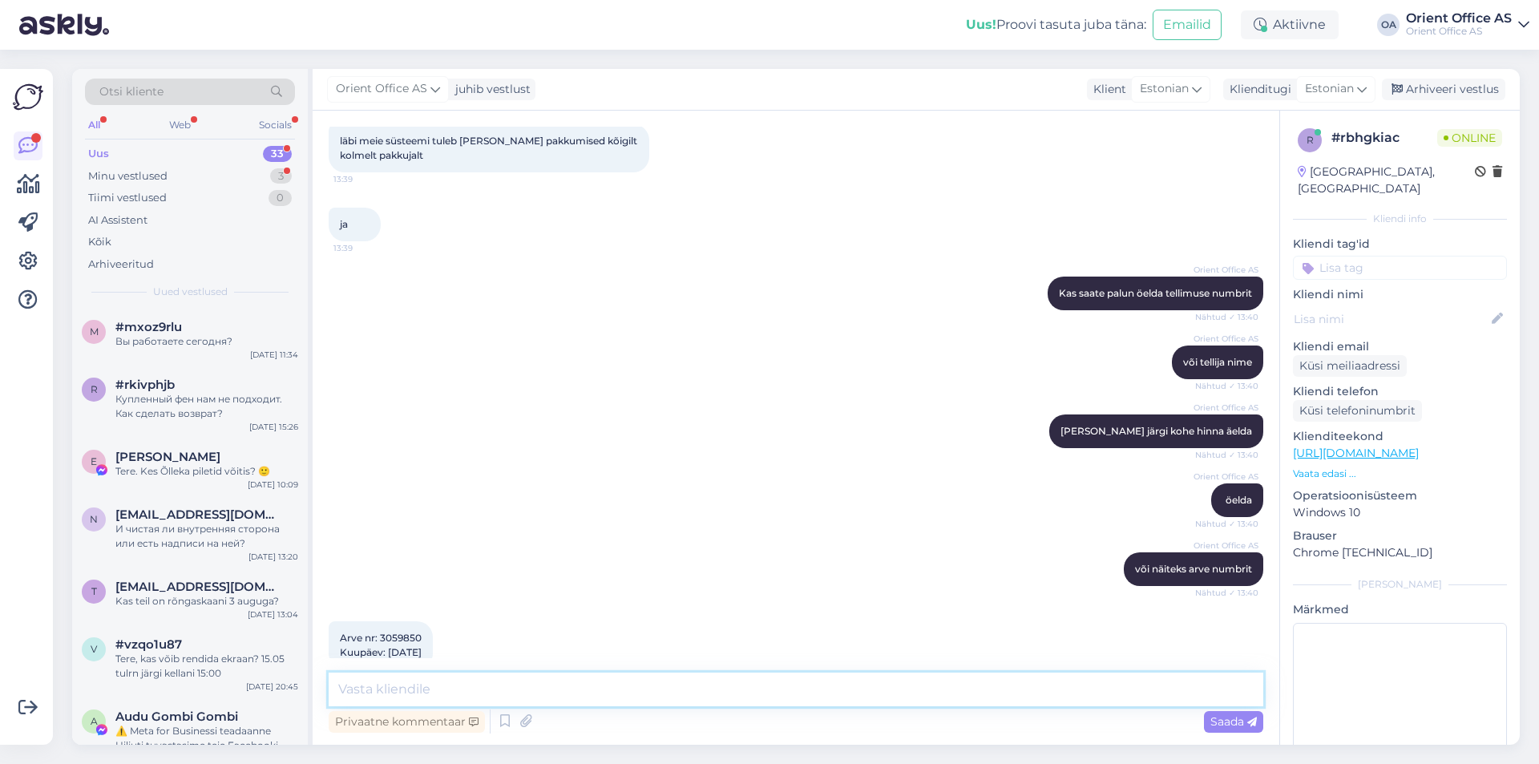
click at [503, 683] on textarea at bounding box center [796, 689] width 934 height 34
type textarea "On täitsa olemas"
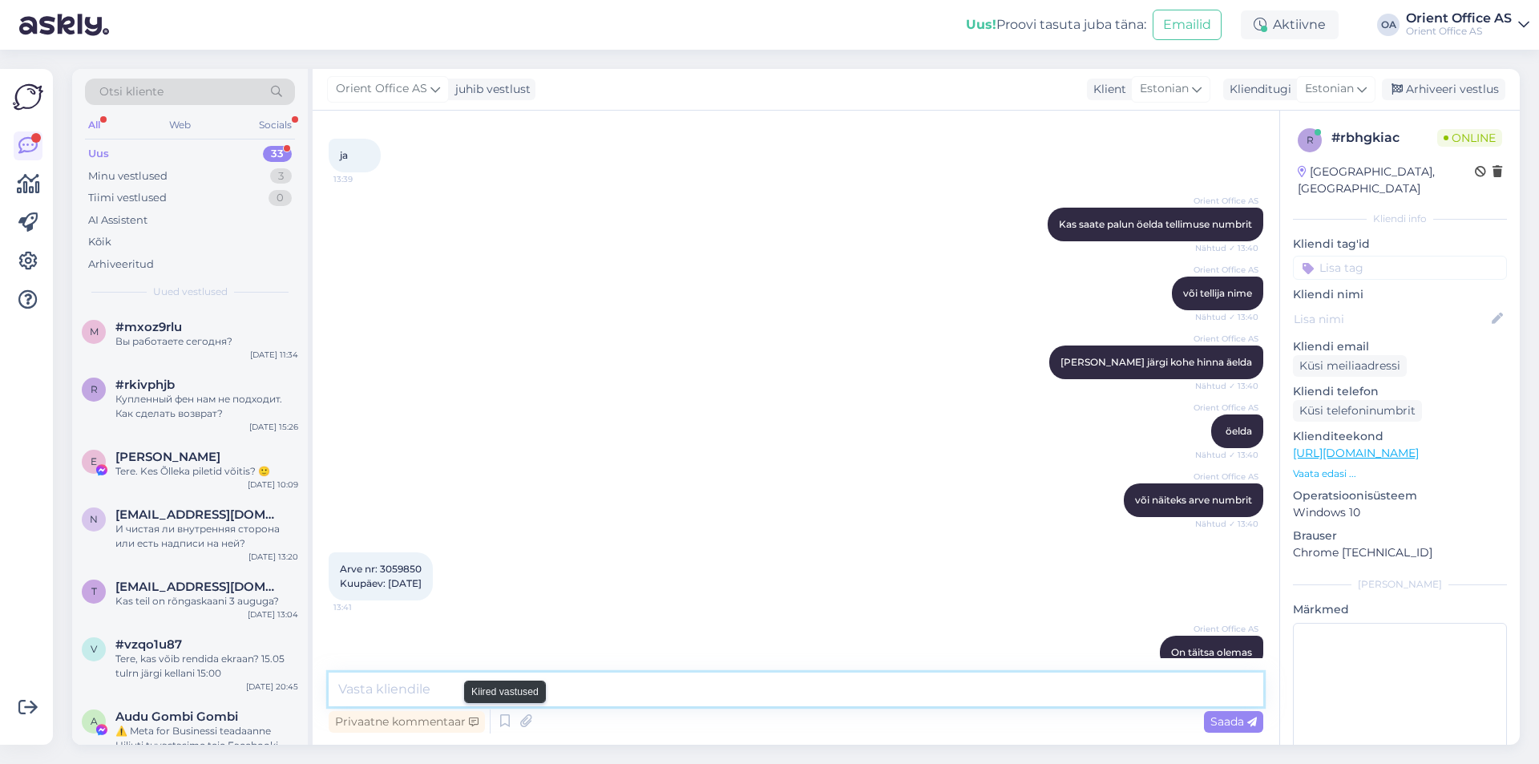
click at [501, 699] on textarea at bounding box center [796, 689] width 934 height 34
click at [388, 694] on textarea at bounding box center [796, 689] width 934 height 34
paste textarea "Toonerikassett HP W2030A (415A) must 2400 lehte"
type textarea "Toonerikassett HP W2030A (415A) must 2400 lehte on siin peal"
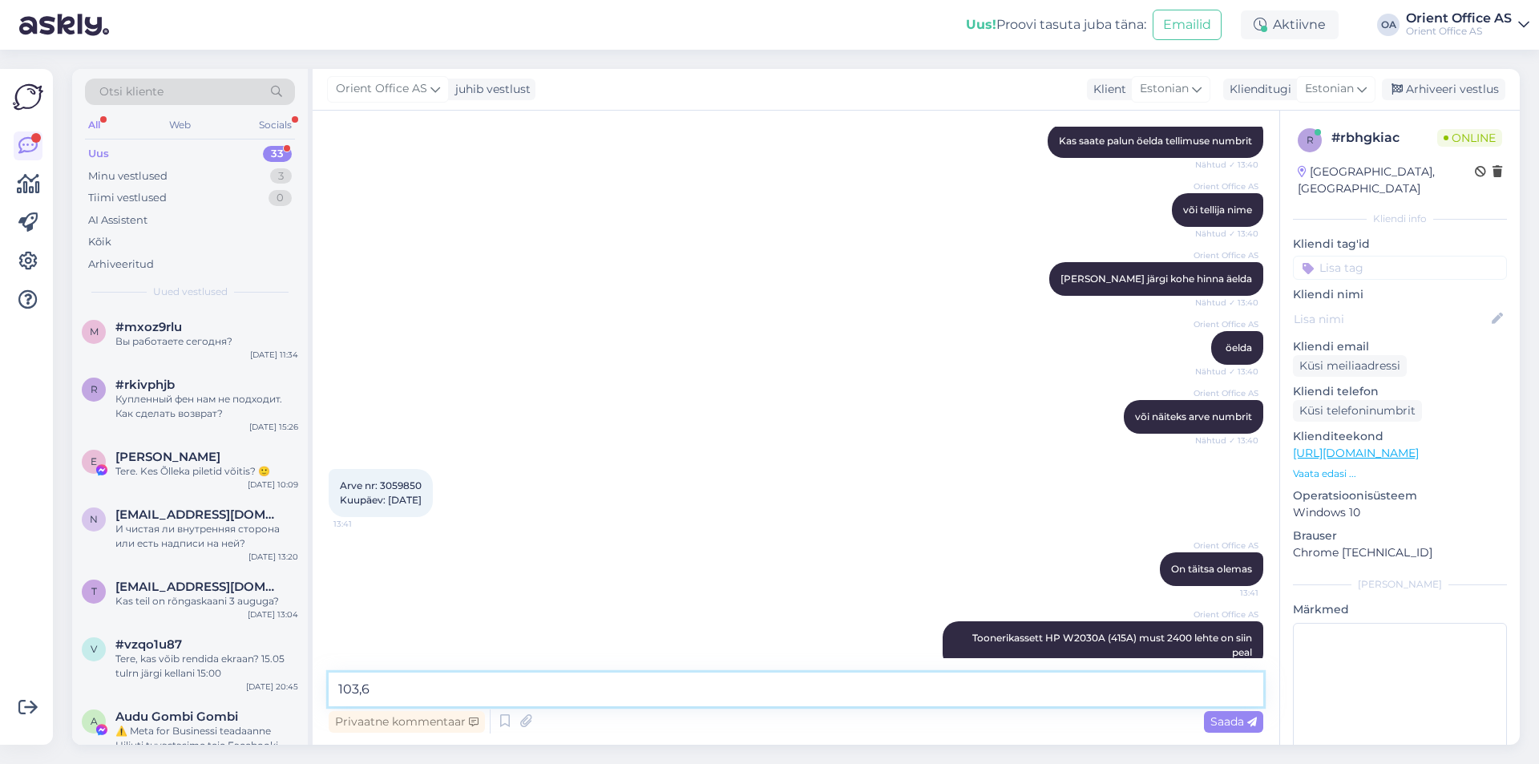
type textarea "103,6€"
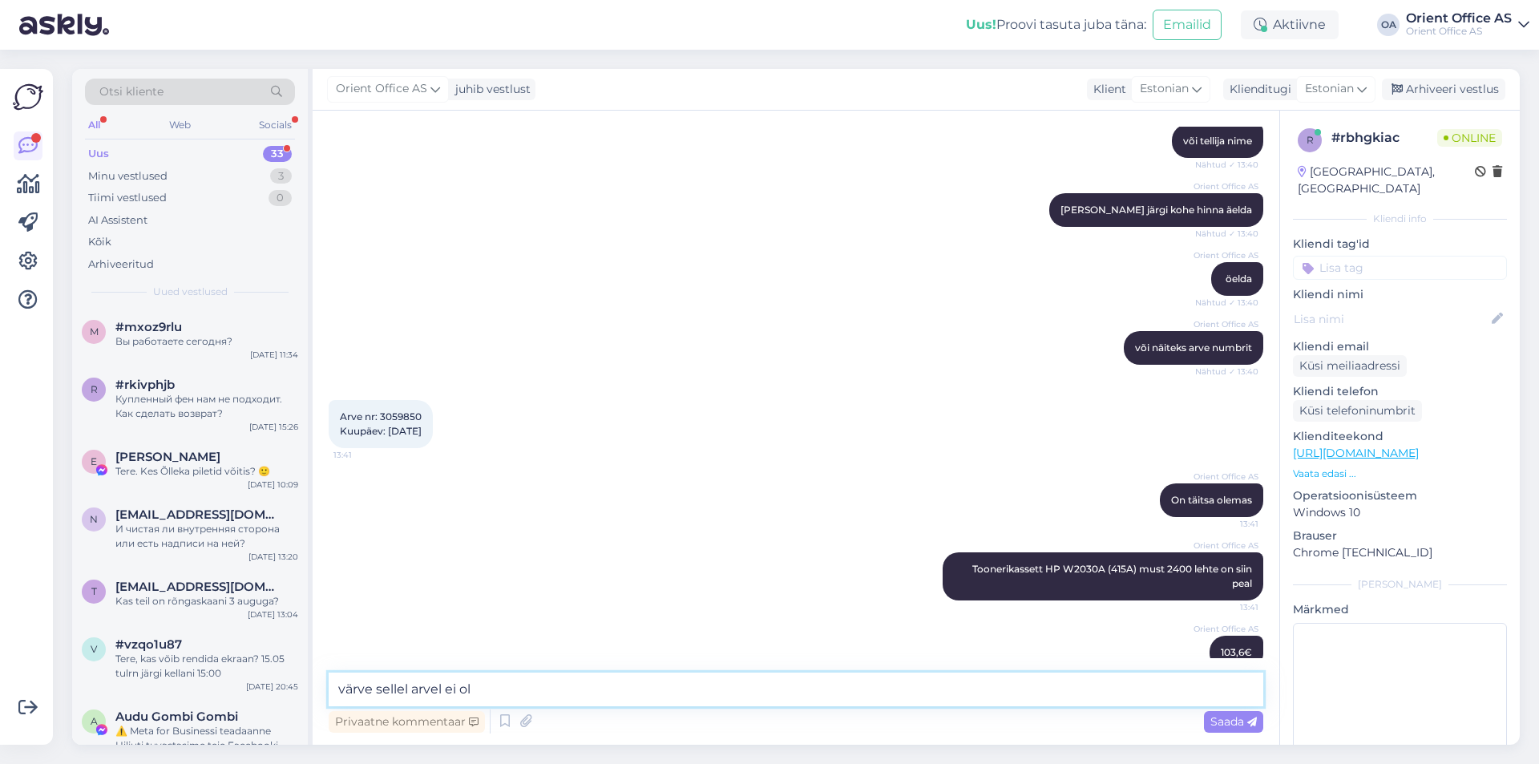
type textarea "värve sellel arvel ei ole"
type textarea "Kui soov"
type textarea "Saame panna"
type textarea "Kas soovite kõiki värve?"
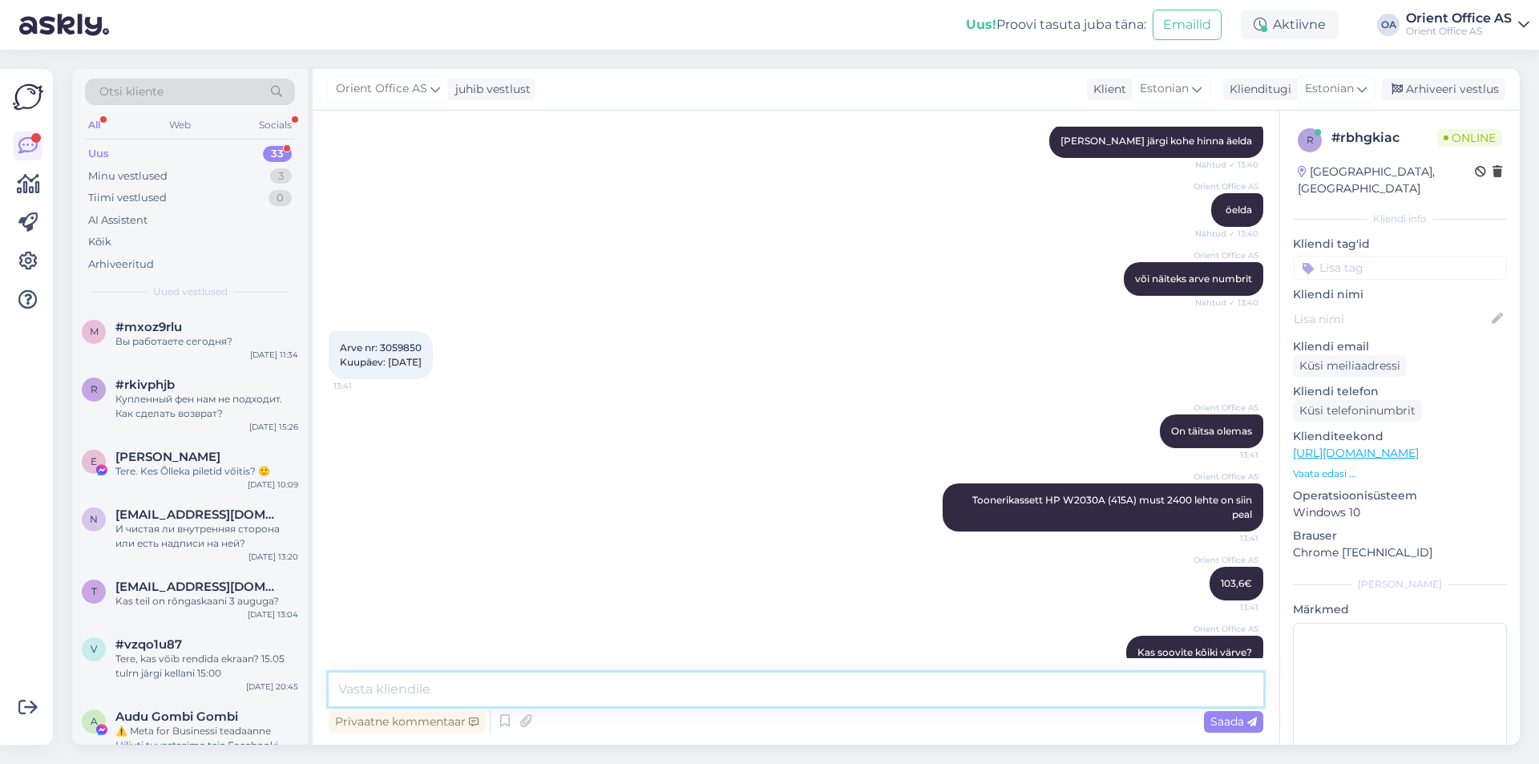
type textarea "S"
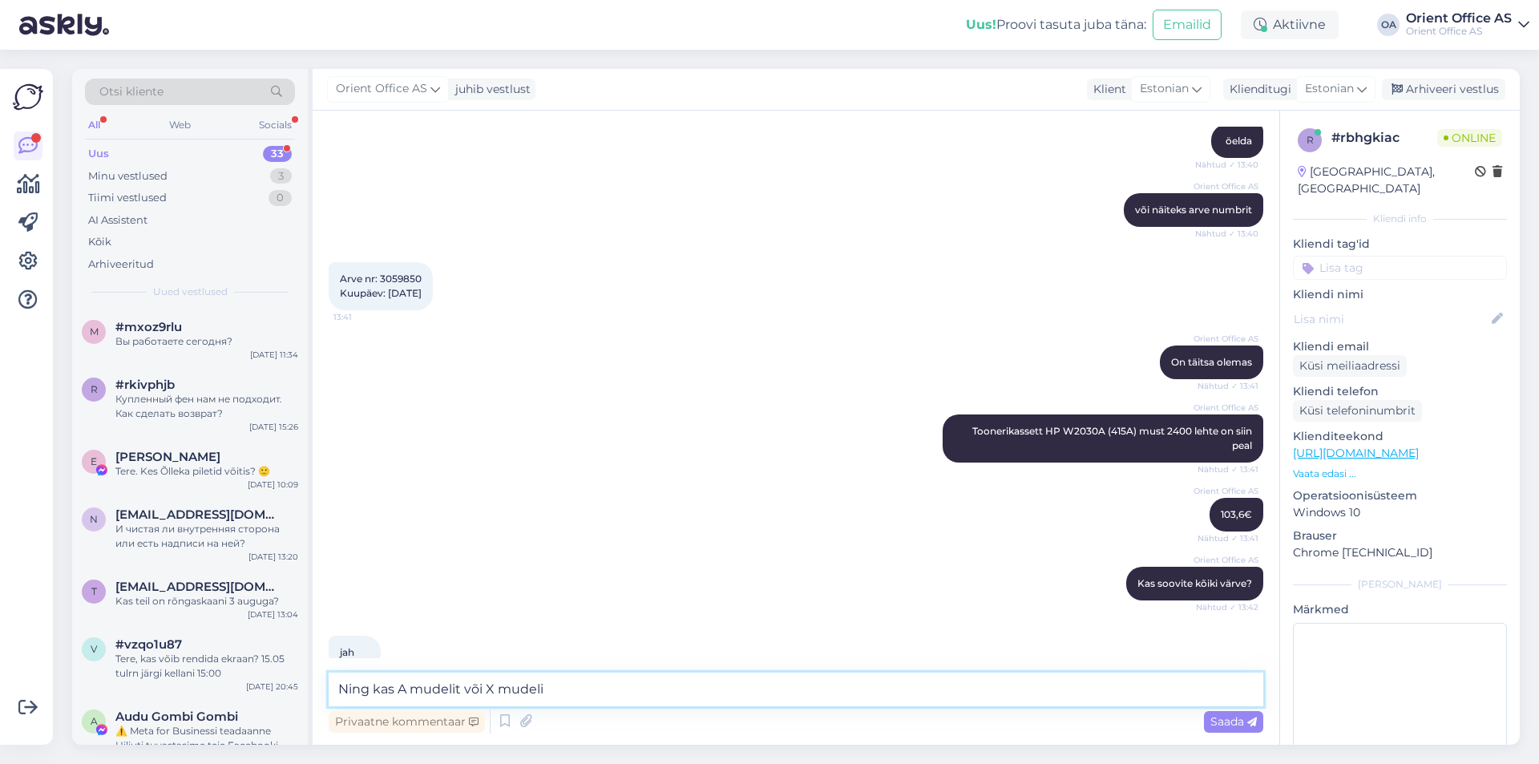
type textarea "Ning kas A mudelit või X mudelit"
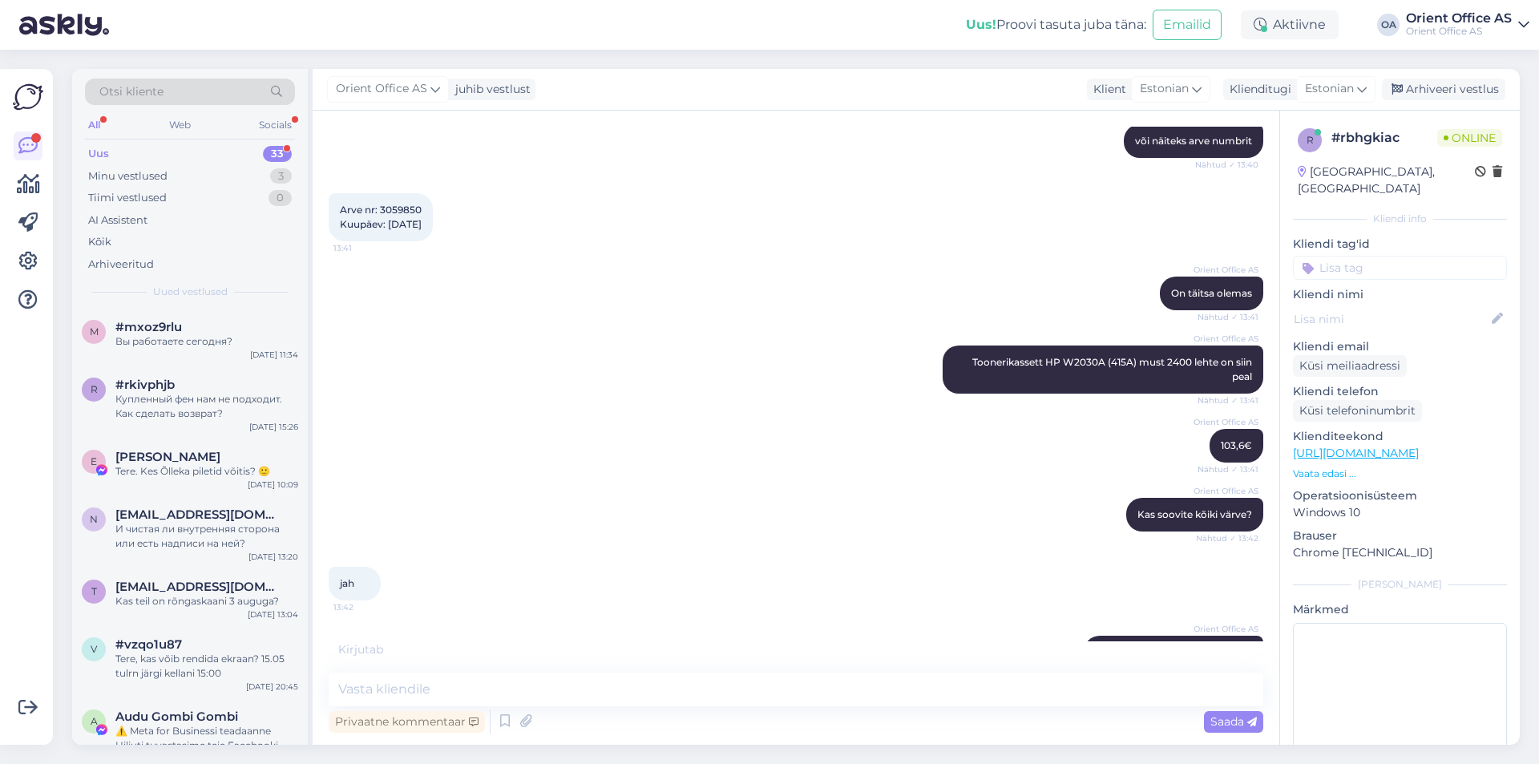
scroll to position [1524, 0]
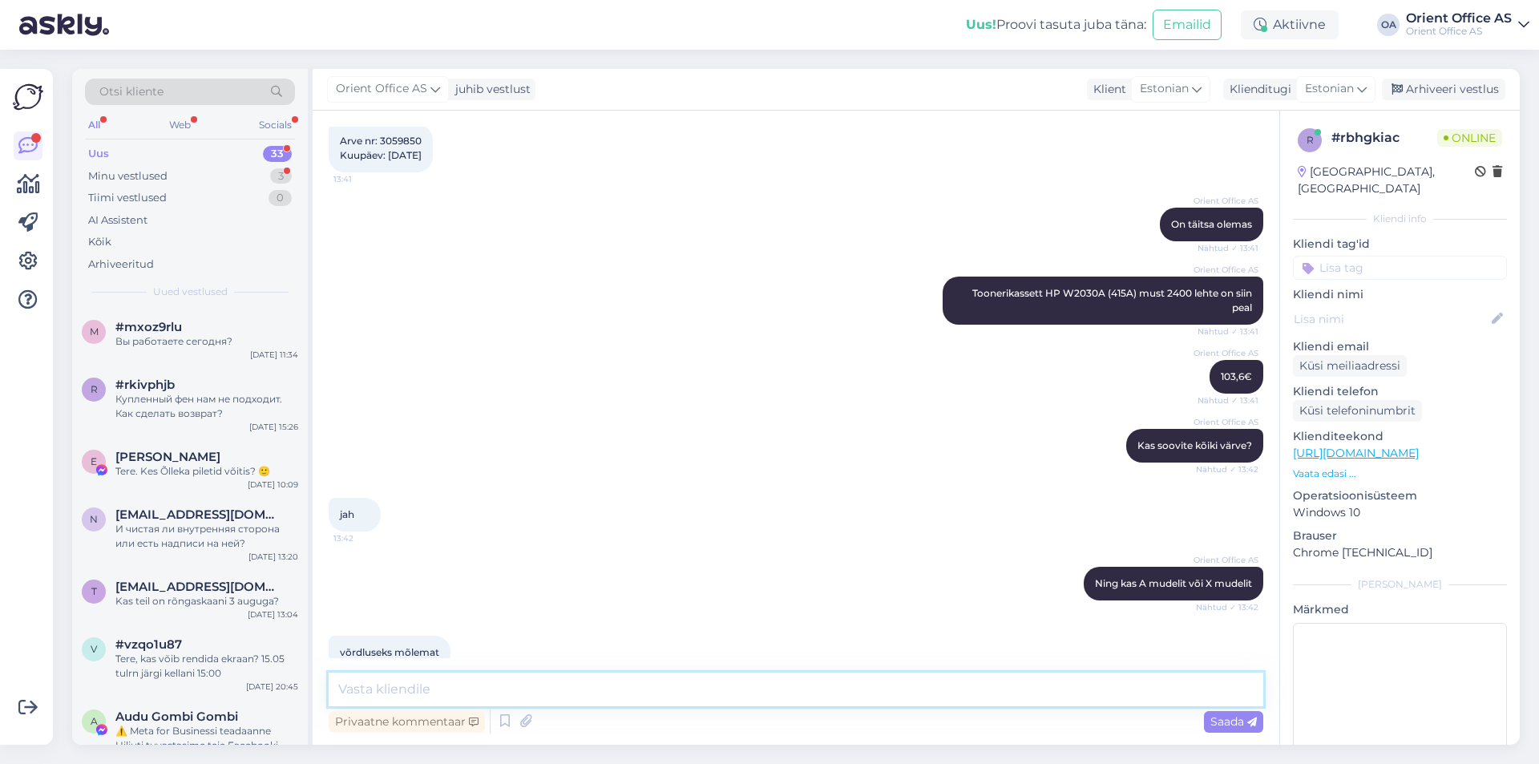
click at [454, 684] on textarea at bounding box center [796, 689] width 934 height 34
click at [524, 687] on textarea at bounding box center [796, 689] width 934 height 34
click at [522, 688] on textarea at bounding box center [796, 689] width 934 height 34
type textarea "1"
type textarea "415x värv 287+km"
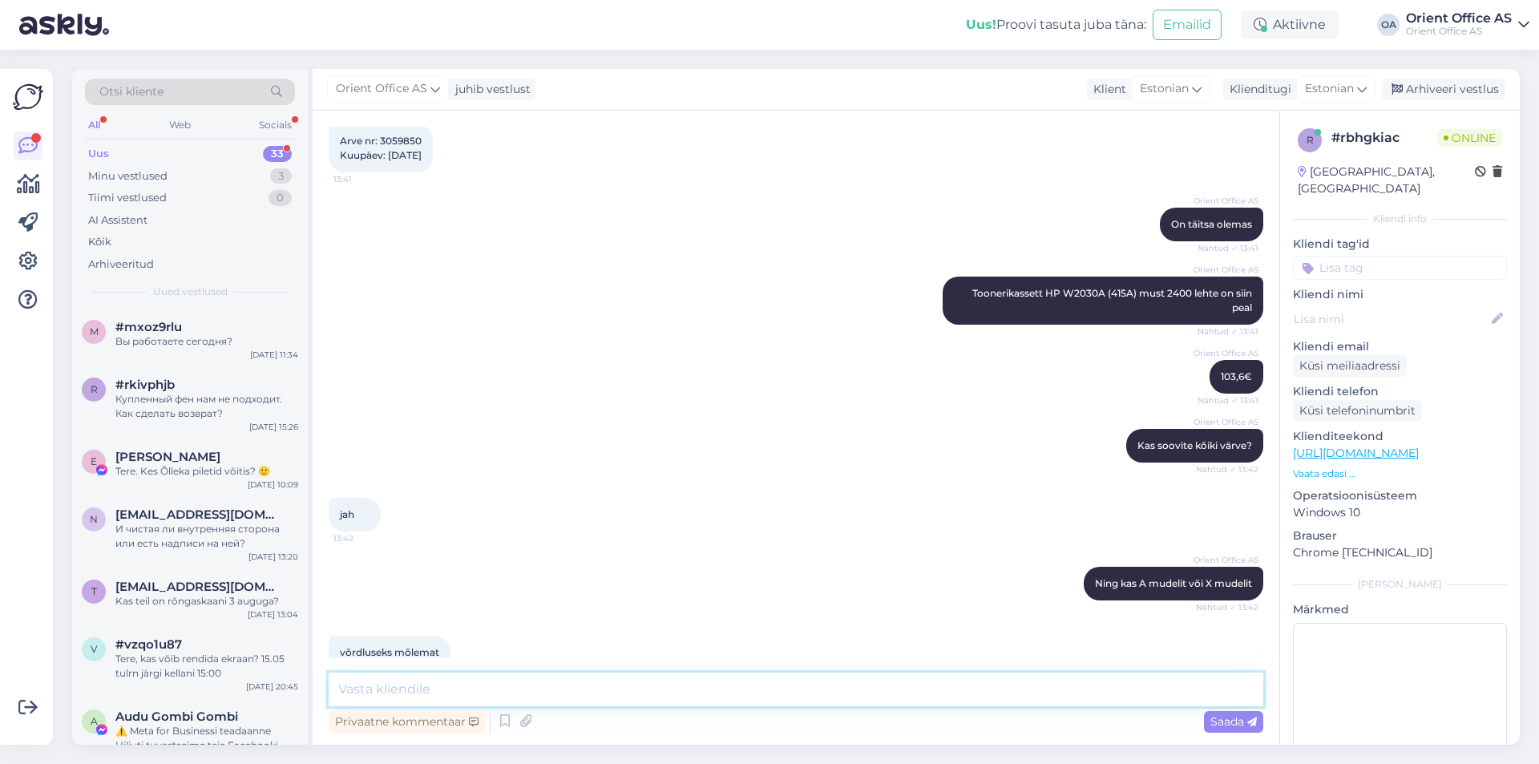
scroll to position [1592, 0]
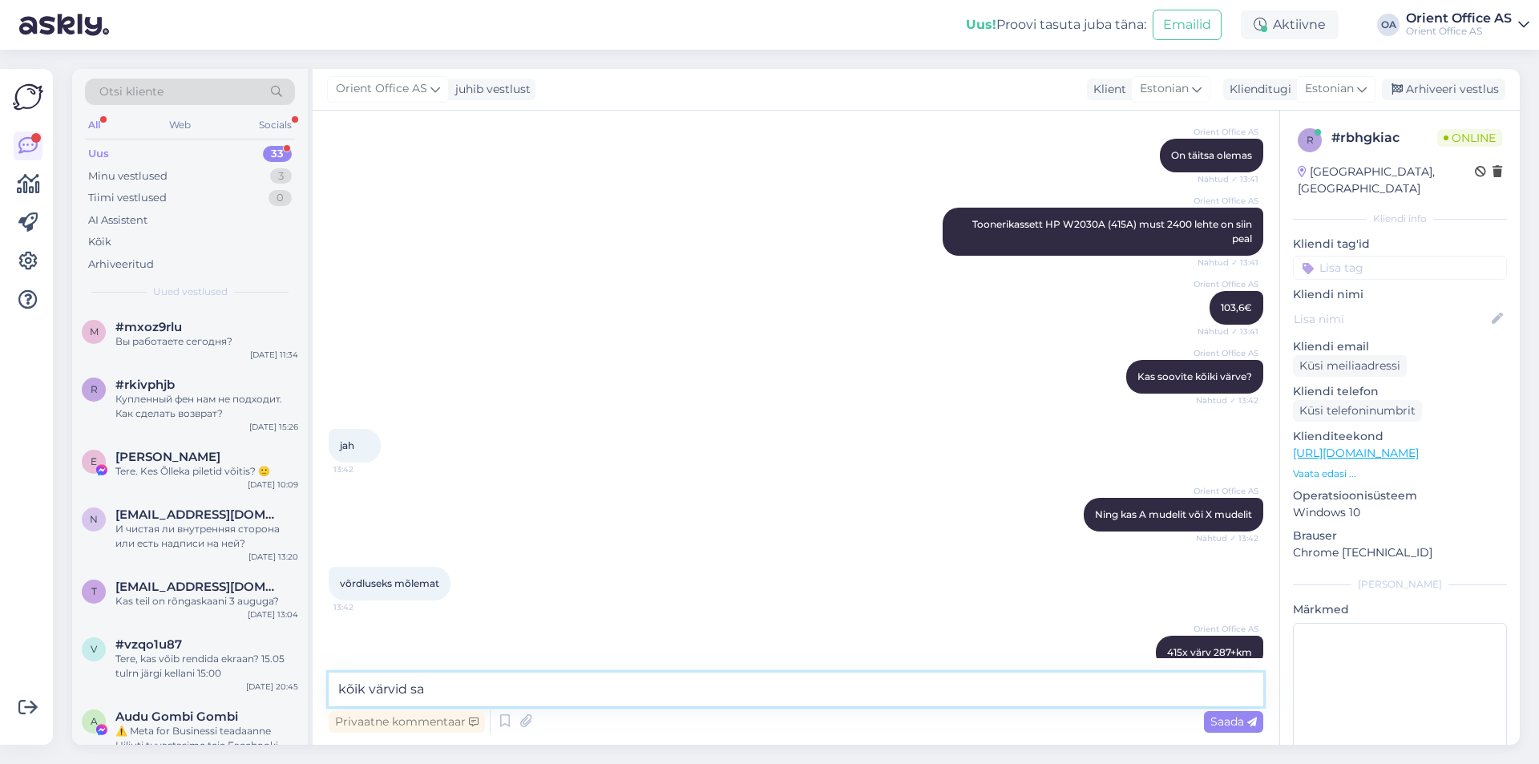
type textarea "kõik värvid s"
click at [471, 694] on textarea "415a värv" at bounding box center [796, 689] width 934 height 34
type textarea "415a värv 131+km"
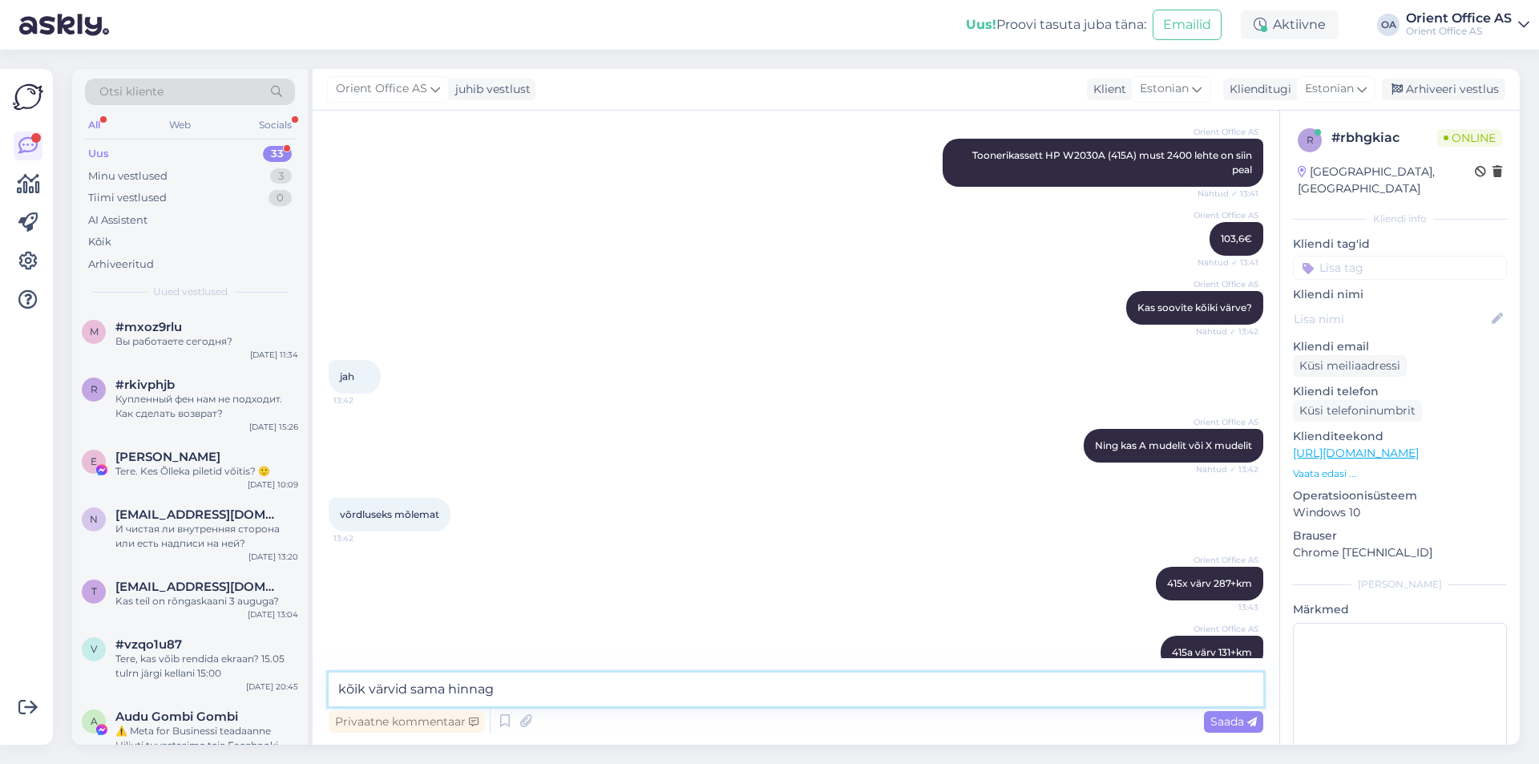
type textarea "kõik värvid sama hinnaga"
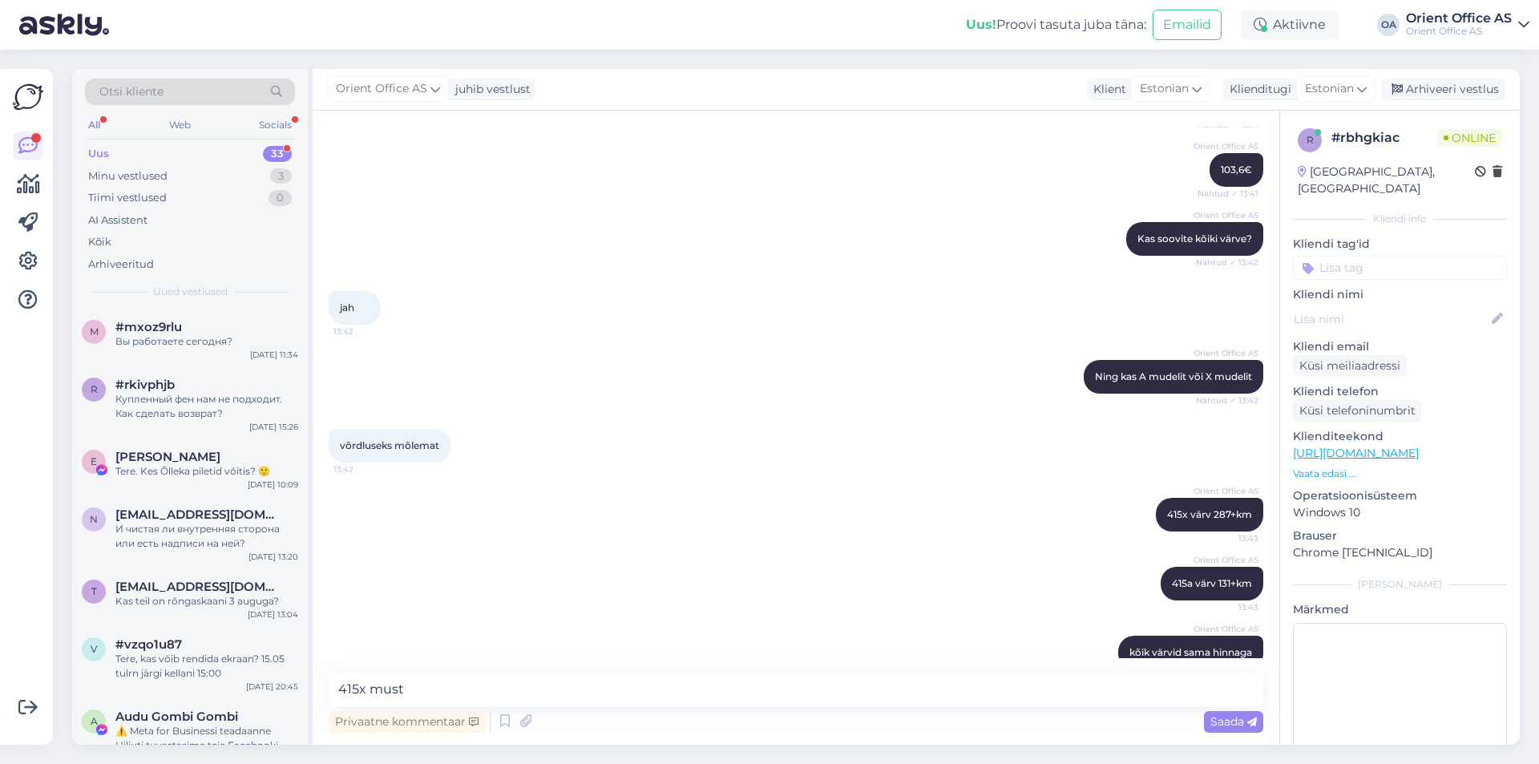
drag, startPoint x: 494, startPoint y: 711, endPoint x: 479, endPoint y: 691, distance: 24.7
click at [489, 704] on div "415x must Privaatne kommentaar Saada" at bounding box center [796, 704] width 934 height 64
click at [477, 688] on textarea "415x must" at bounding box center [796, 689] width 934 height 34
type textarea "415x must 218€"
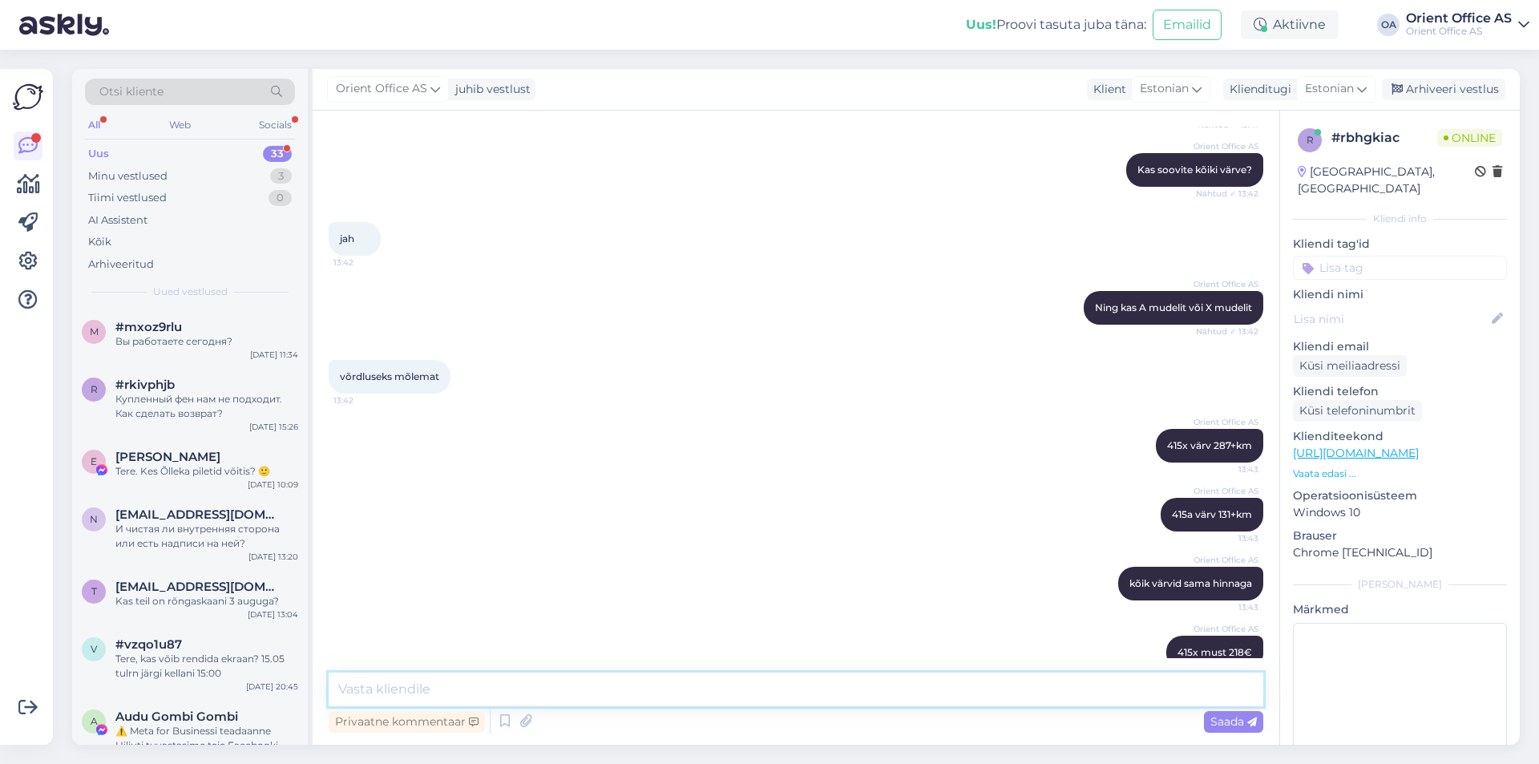
click at [419, 683] on textarea at bounding box center [796, 689] width 934 height 34
type textarea "¤"
type textarea "415A must 102,66€"
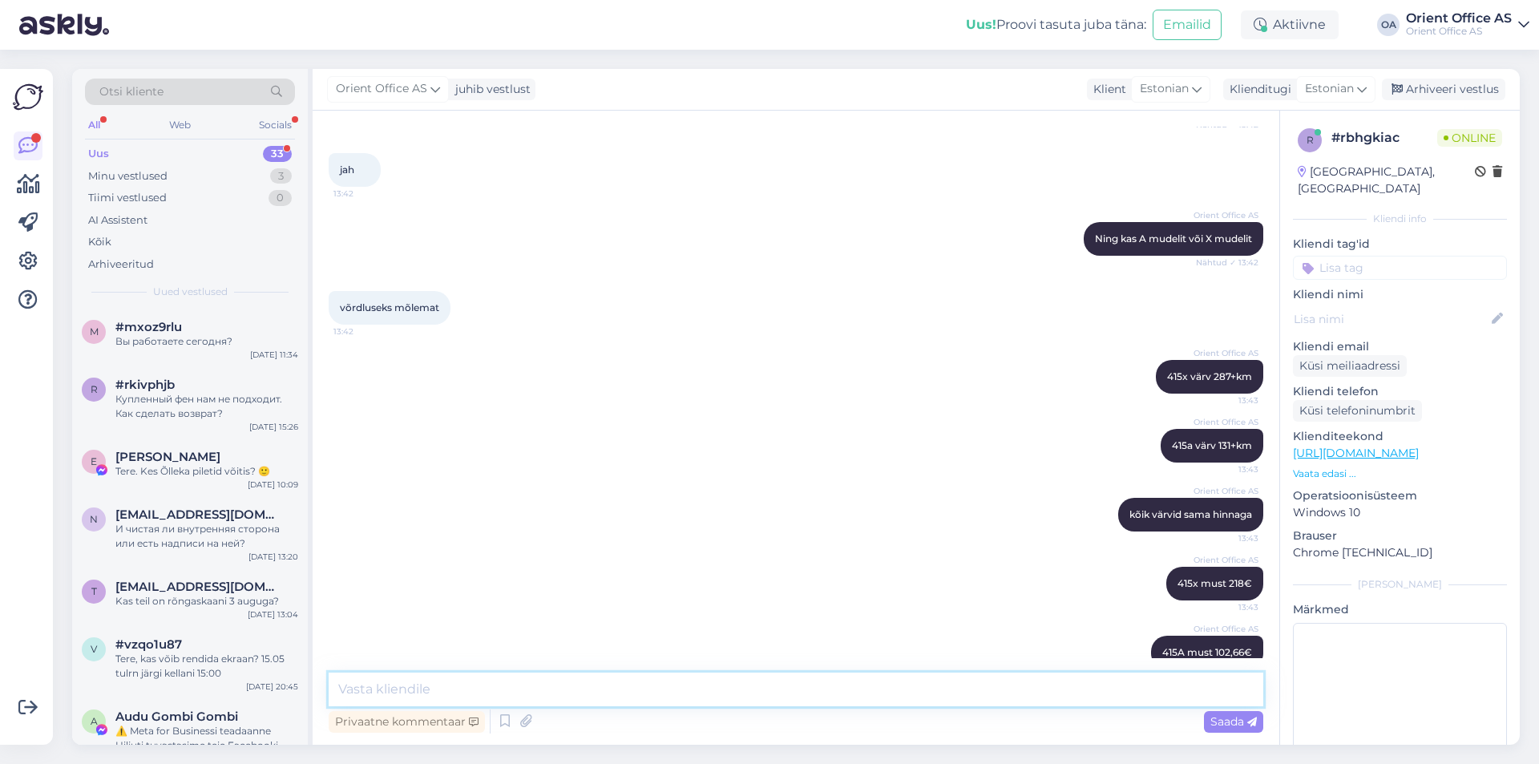
click at [526, 692] on textarea at bounding box center [796, 689] width 934 height 34
type textarea "Saame eelmiest tellimusest koopia teha ja samasse kohta [GEOGRAPHIC_DATA]"
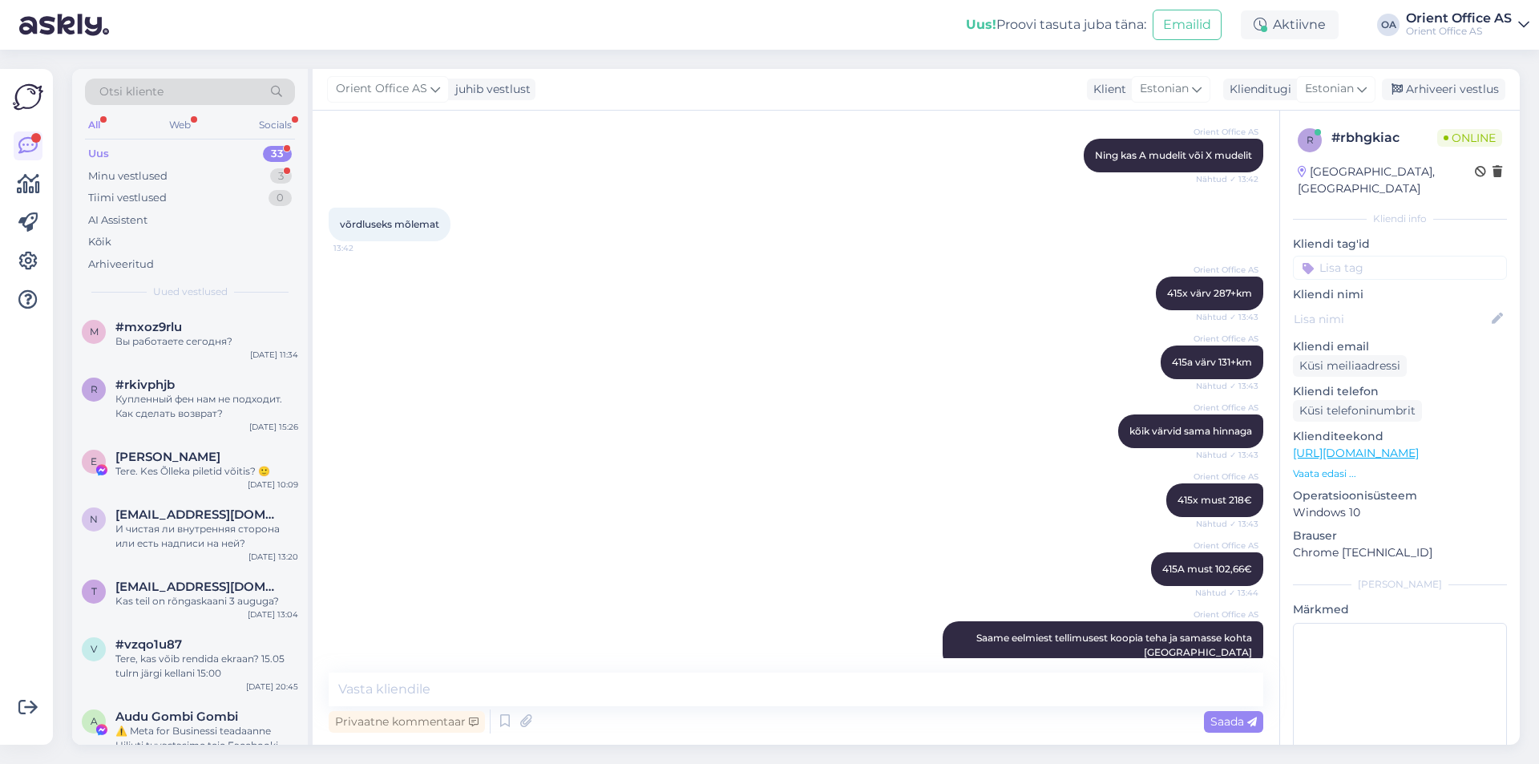
scroll to position [2020, 0]
